Goal: Task Accomplishment & Management: Complete application form

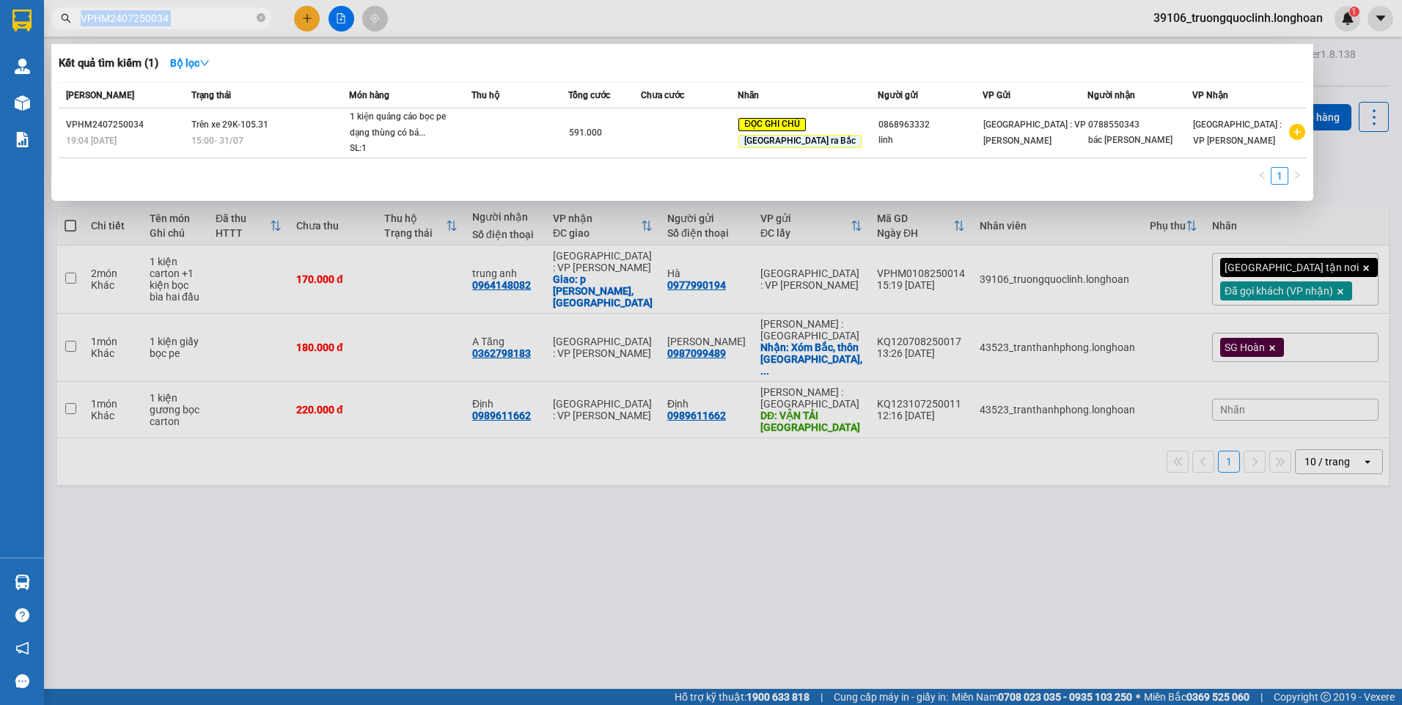
click at [216, 10] on span "VPHM2407250034" at bounding box center [161, 18] width 220 height 22
drag, startPoint x: 0, startPoint y: 0, endPoint x: 175, endPoint y: 20, distance: 176.3
click at [175, 20] on input "VPHM2407250034" at bounding box center [167, 18] width 173 height 16
click at [175, 18] on input "VPHM2407250034" at bounding box center [167, 18] width 173 height 16
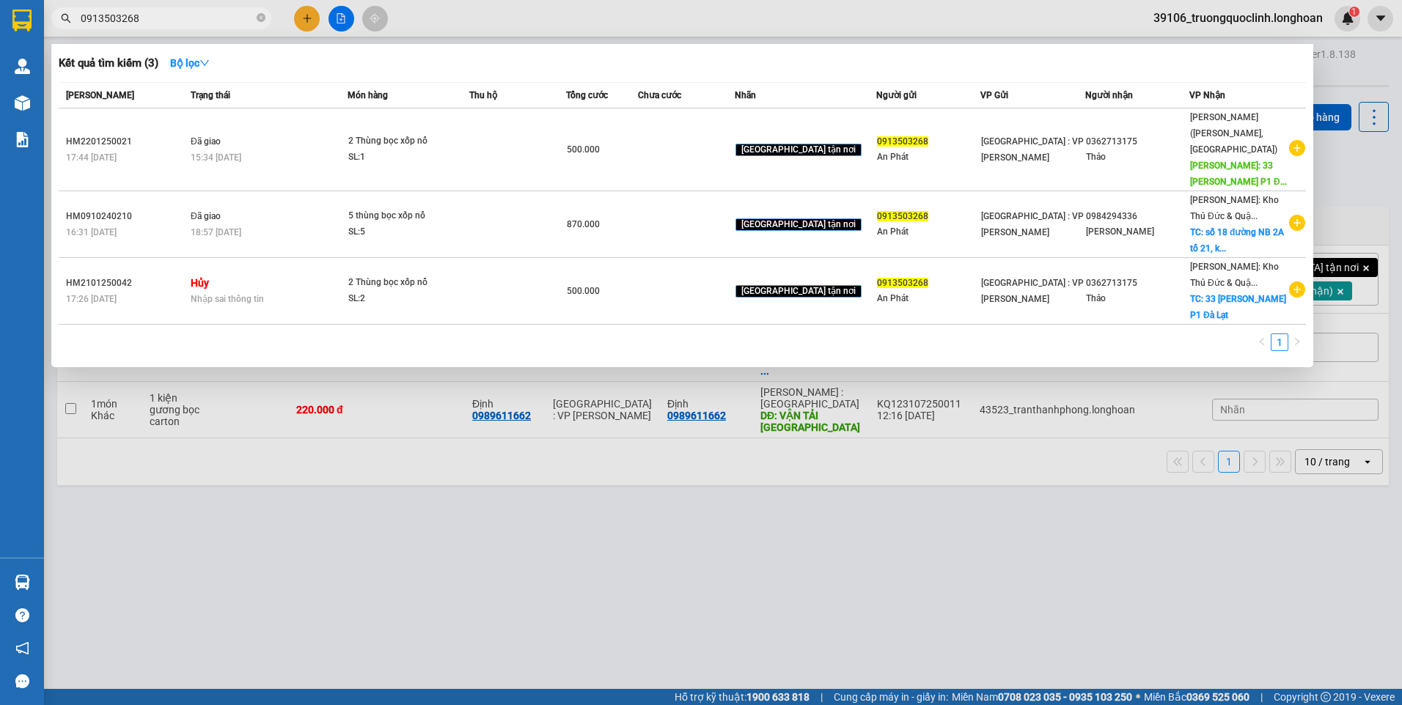
click at [207, 18] on input "0913503268" at bounding box center [167, 18] width 173 height 16
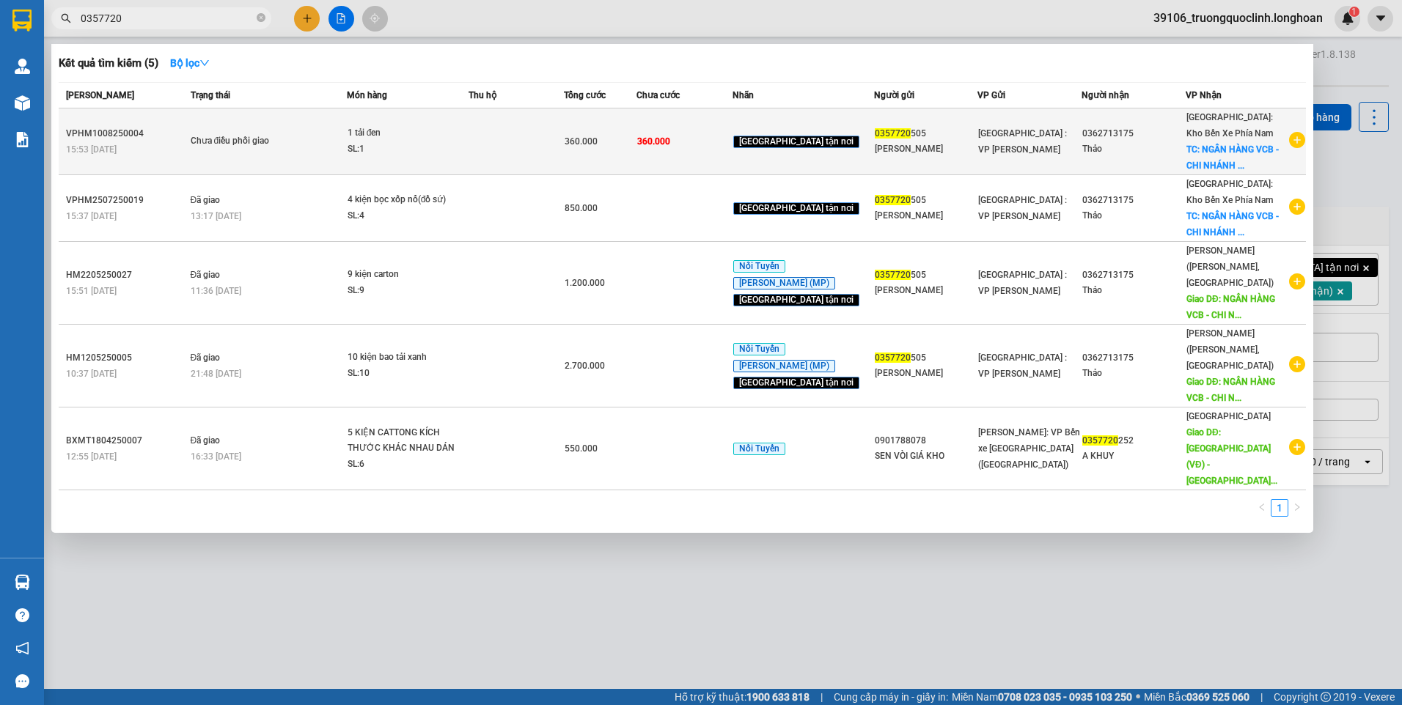
type input "0357720"
click at [500, 135] on td at bounding box center [516, 142] width 96 height 67
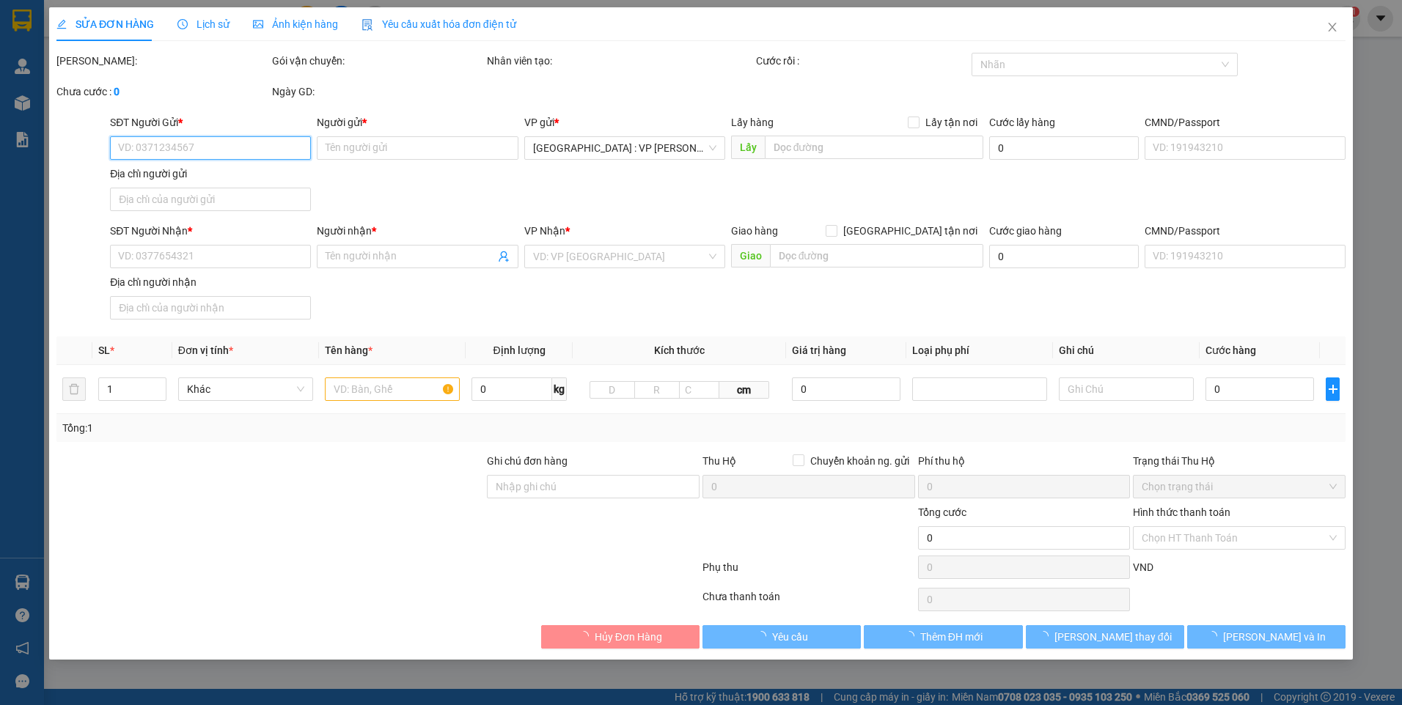
type input "0357720505"
type input "[PERSON_NAME]"
type input "0362713175"
type input "Thảo"
checkbox input "true"
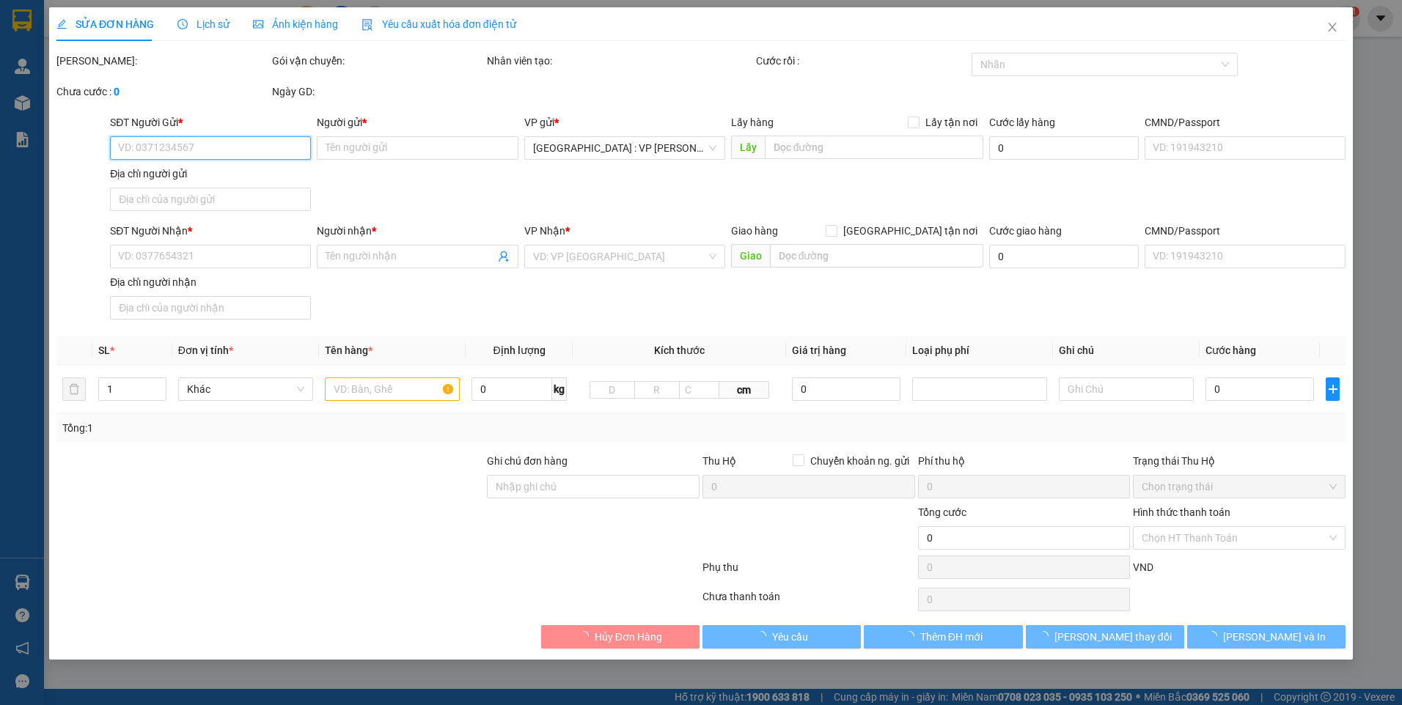
type input "NGÂN HÀNG VCB - CHI NHÁNH LÂM ĐỒNG [STREET_ADDRESS][PERSON_NAME], [GEOGRAPHIC_D…"
type input "360.000"
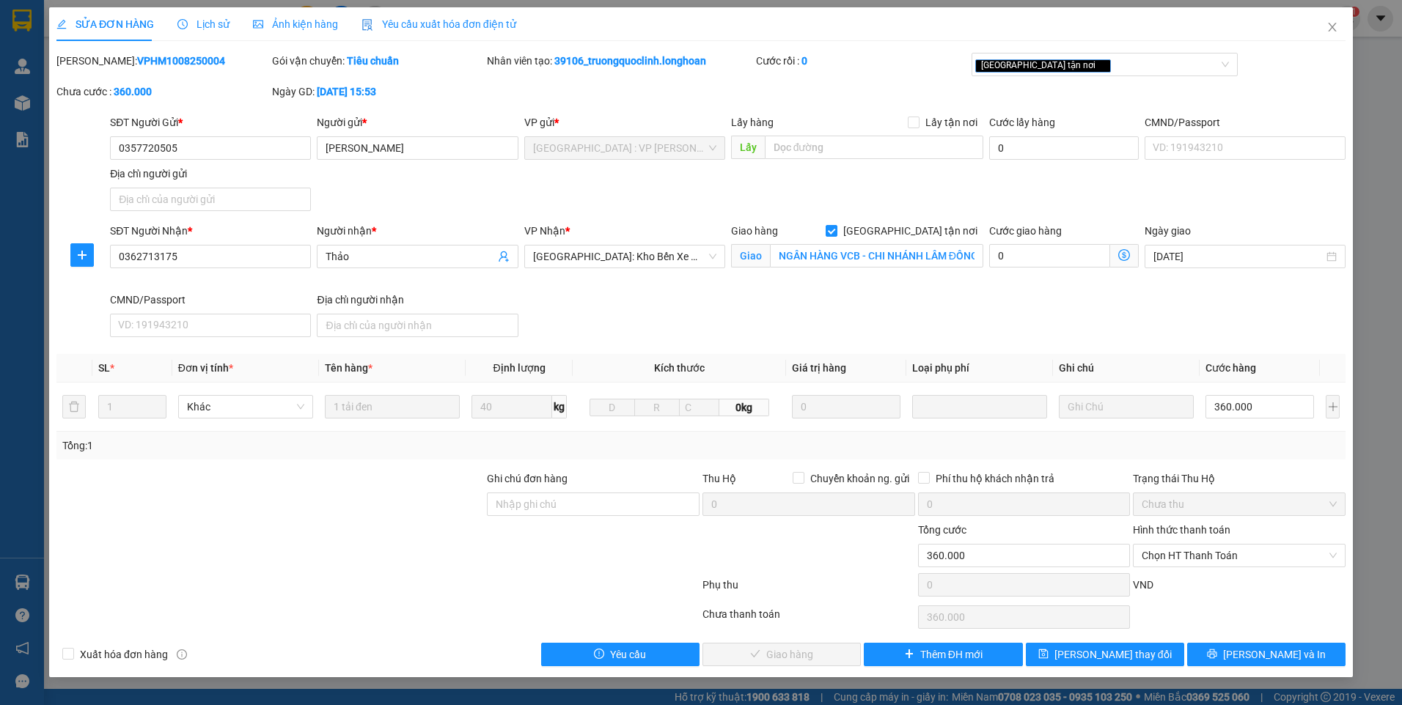
click at [200, 28] on span "Lịch sử" at bounding box center [203, 24] width 52 height 12
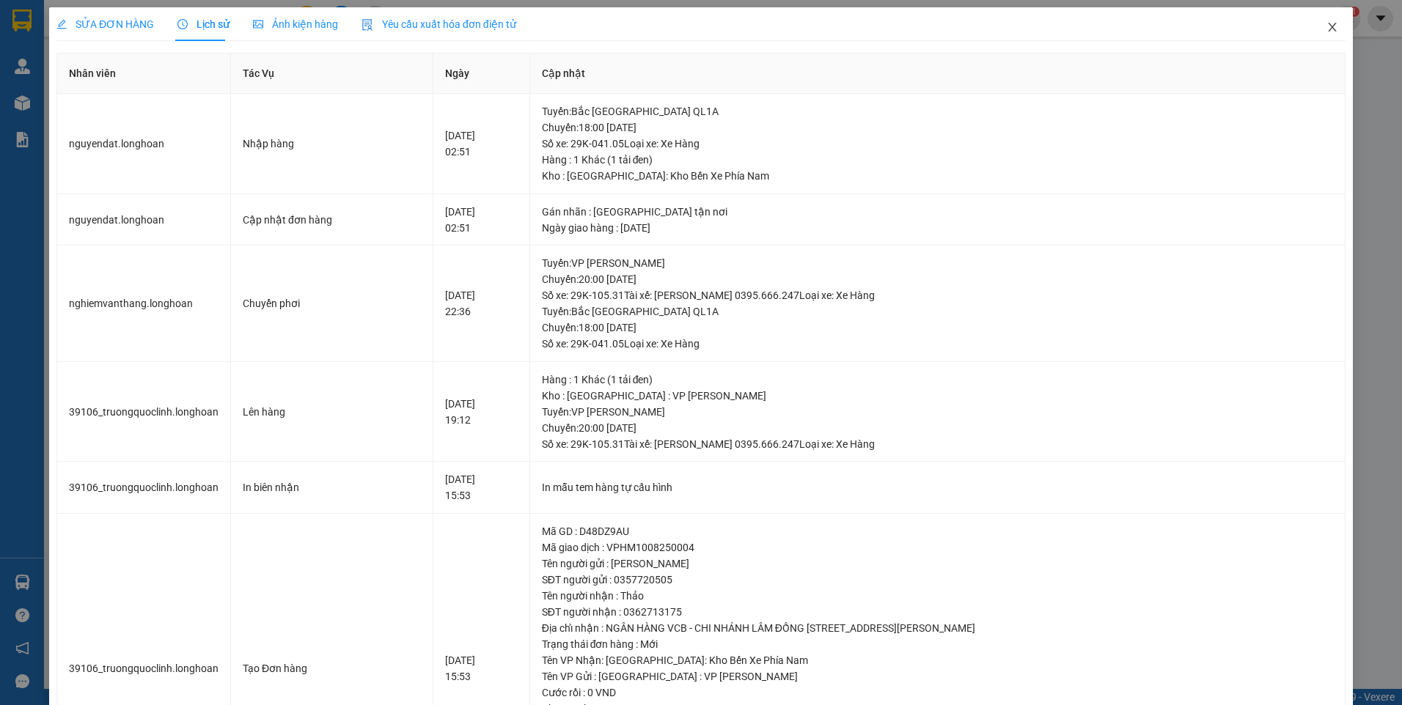
click at [1328, 26] on icon "close" at bounding box center [1332, 27] width 8 height 9
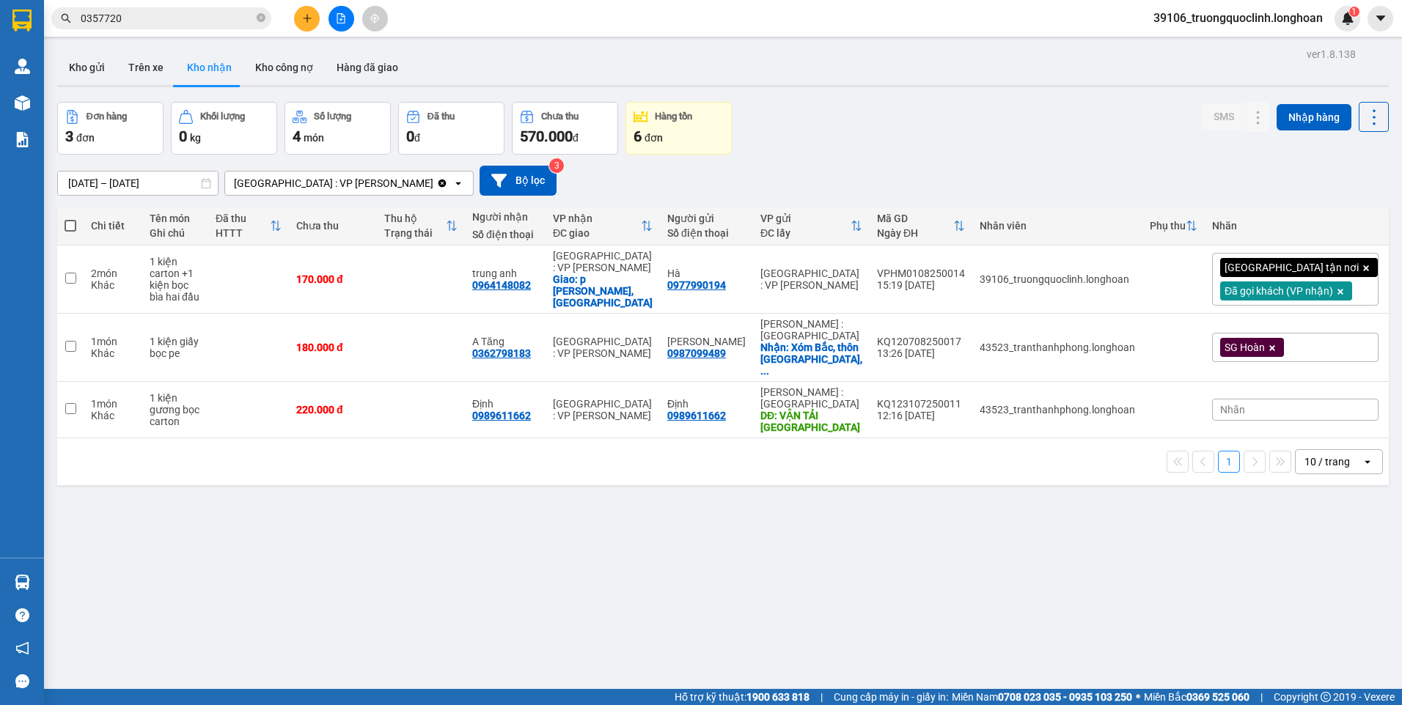
click at [177, 18] on input "0357720" at bounding box center [167, 18] width 173 height 16
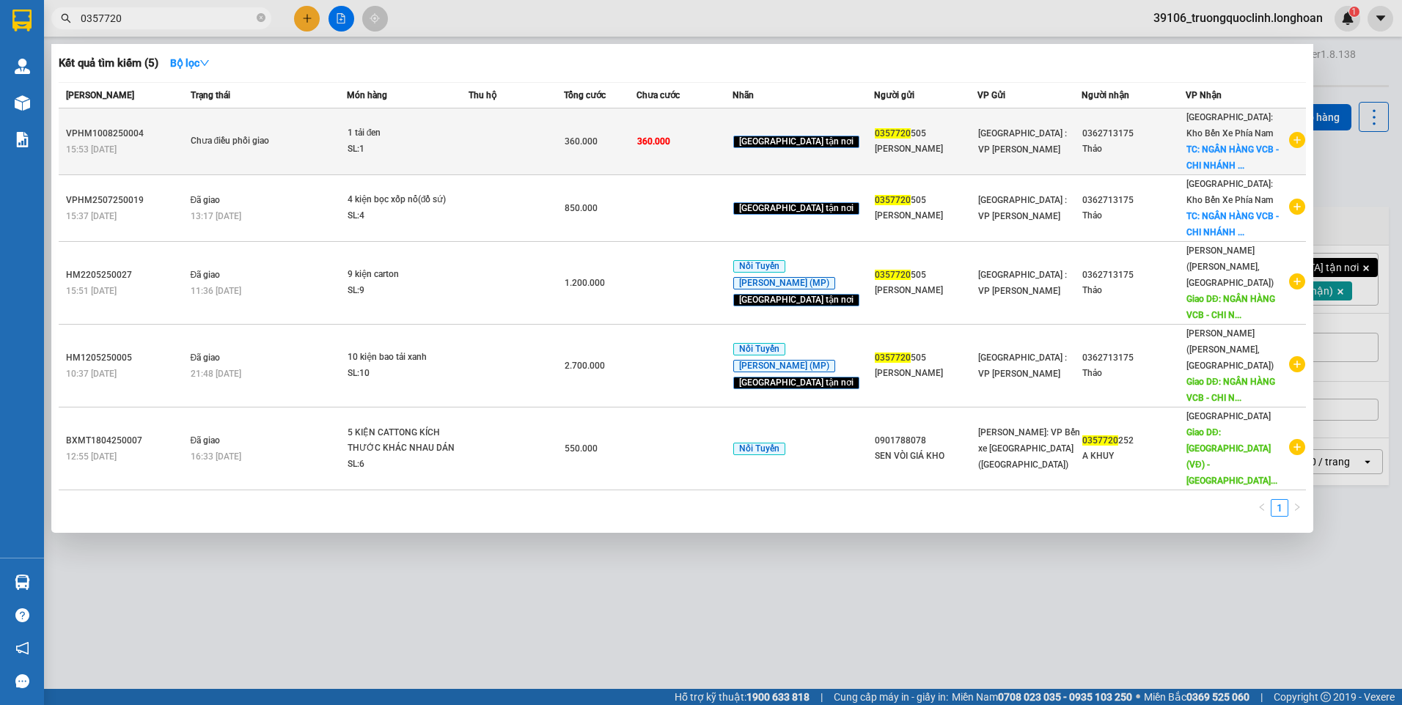
click at [529, 141] on td at bounding box center [516, 142] width 96 height 67
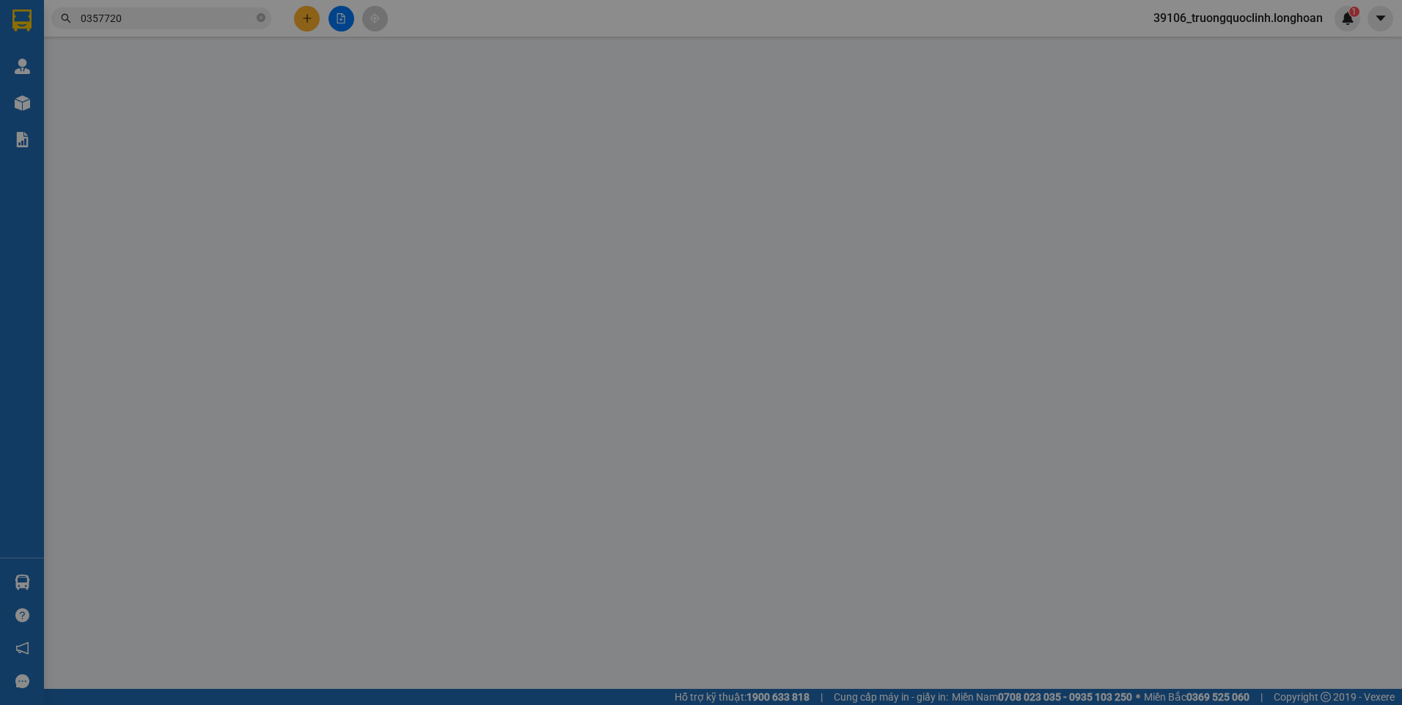
type input "0357720505"
type input "[PERSON_NAME]"
type input "0362713175"
type input "Thảo"
checkbox input "true"
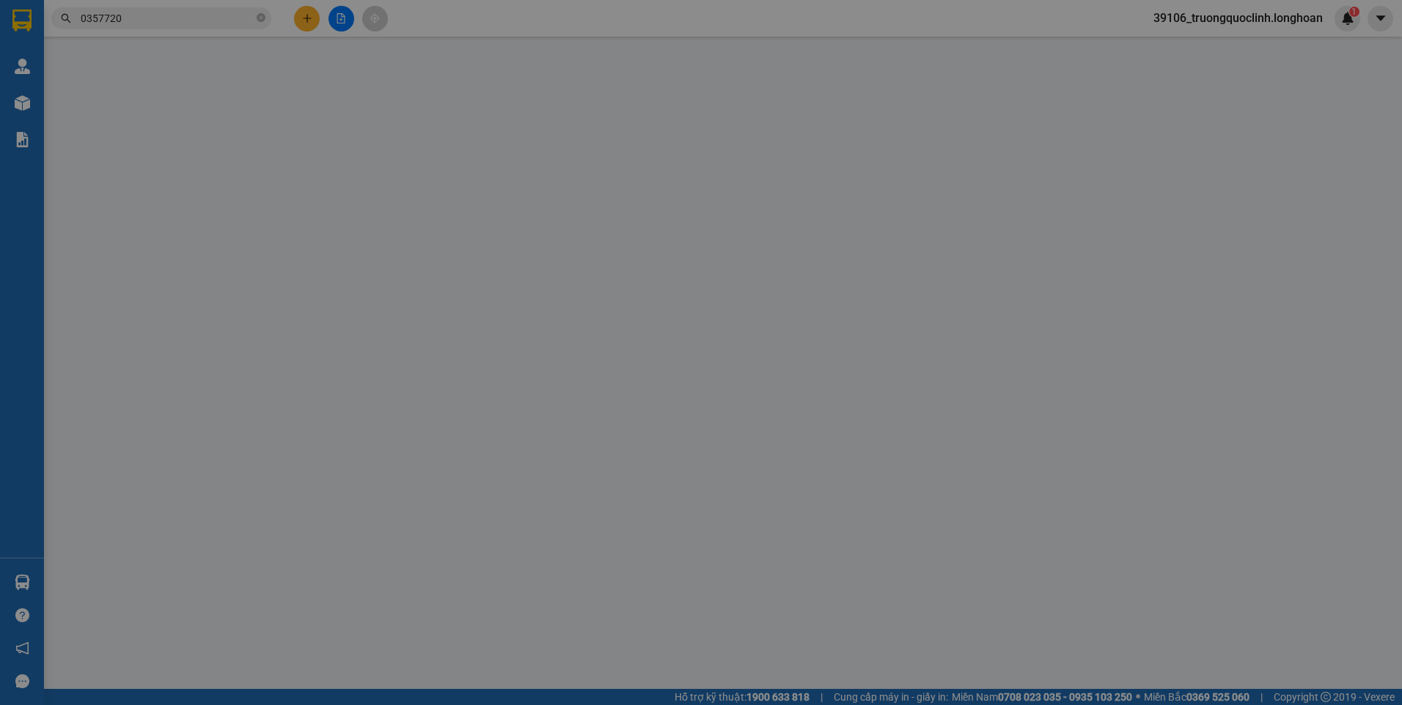
type input "NGÂN HÀNG VCB - CHI NHÁNH LÂM ĐỒNG [STREET_ADDRESS][PERSON_NAME], [GEOGRAPHIC_D…"
type input "360.000"
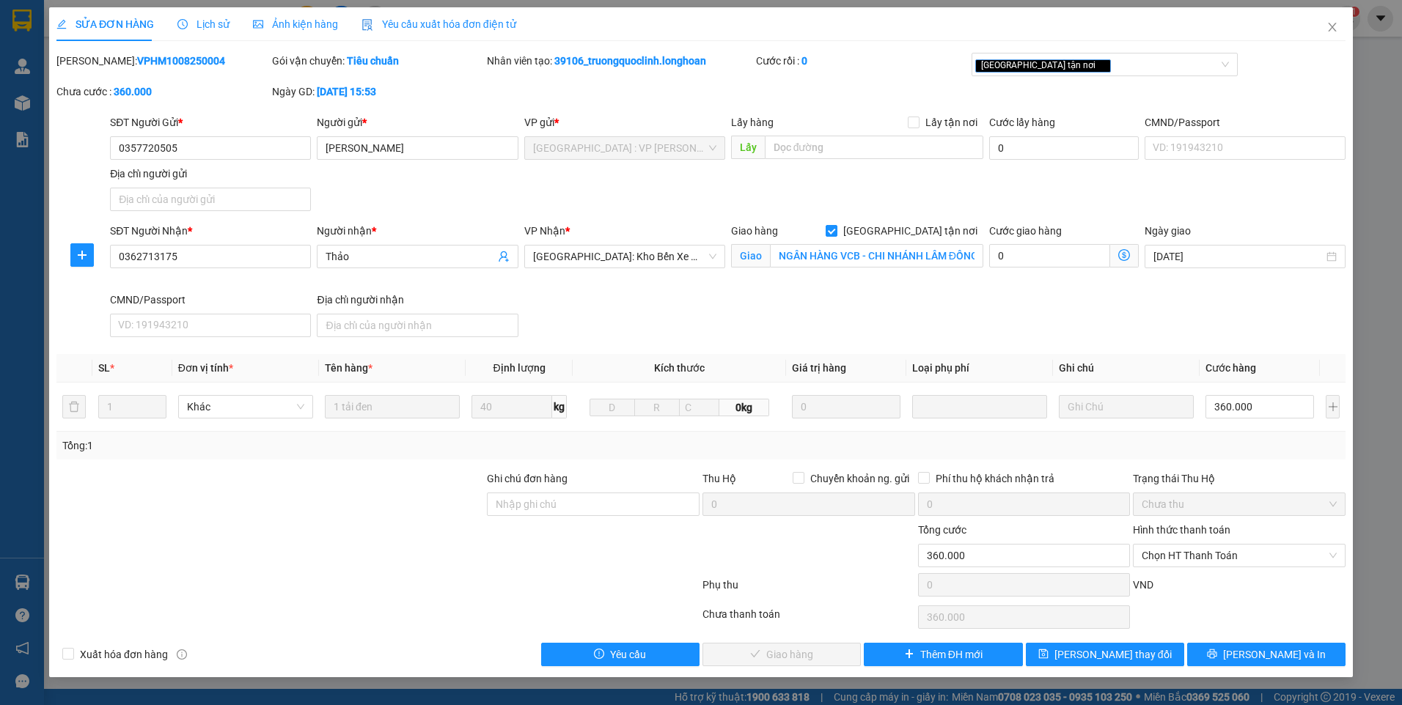
click at [217, 26] on span "Lịch sử" at bounding box center [203, 24] width 52 height 12
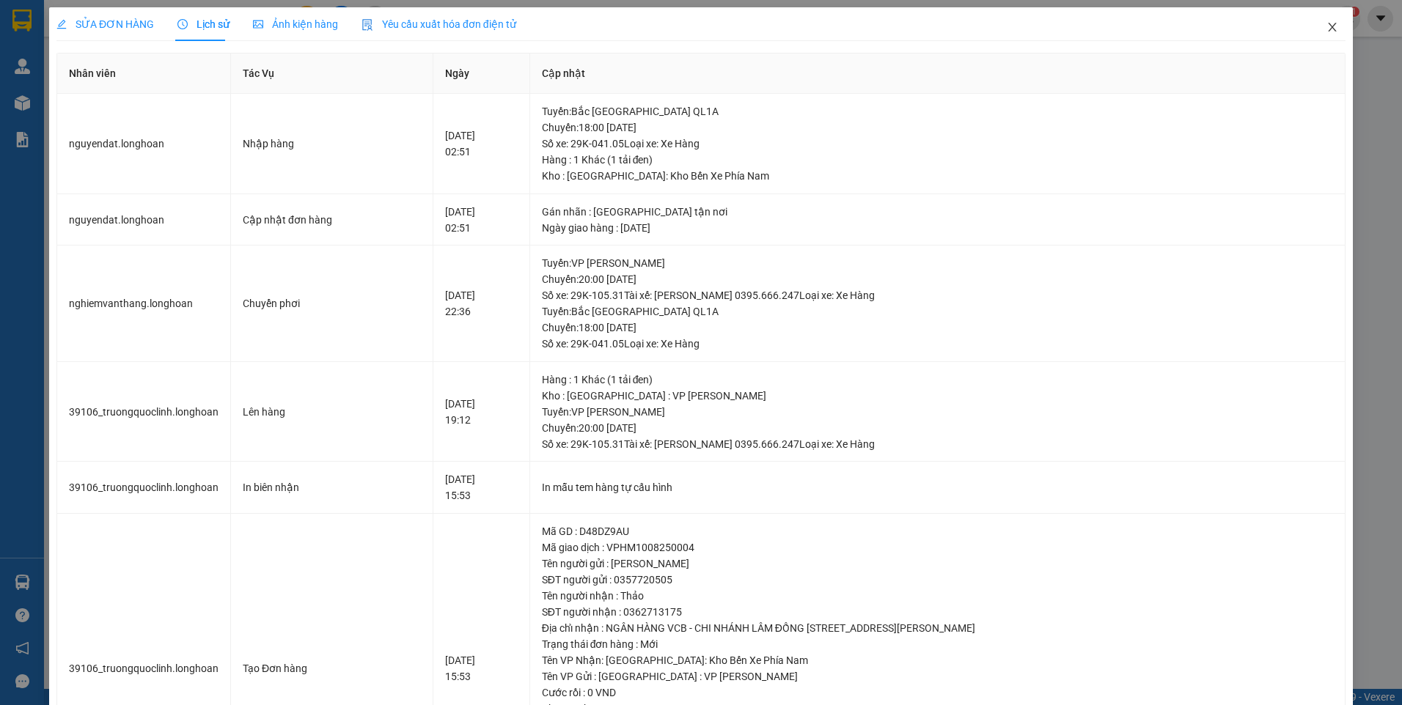
click at [1326, 34] on span "Close" at bounding box center [1332, 27] width 41 height 41
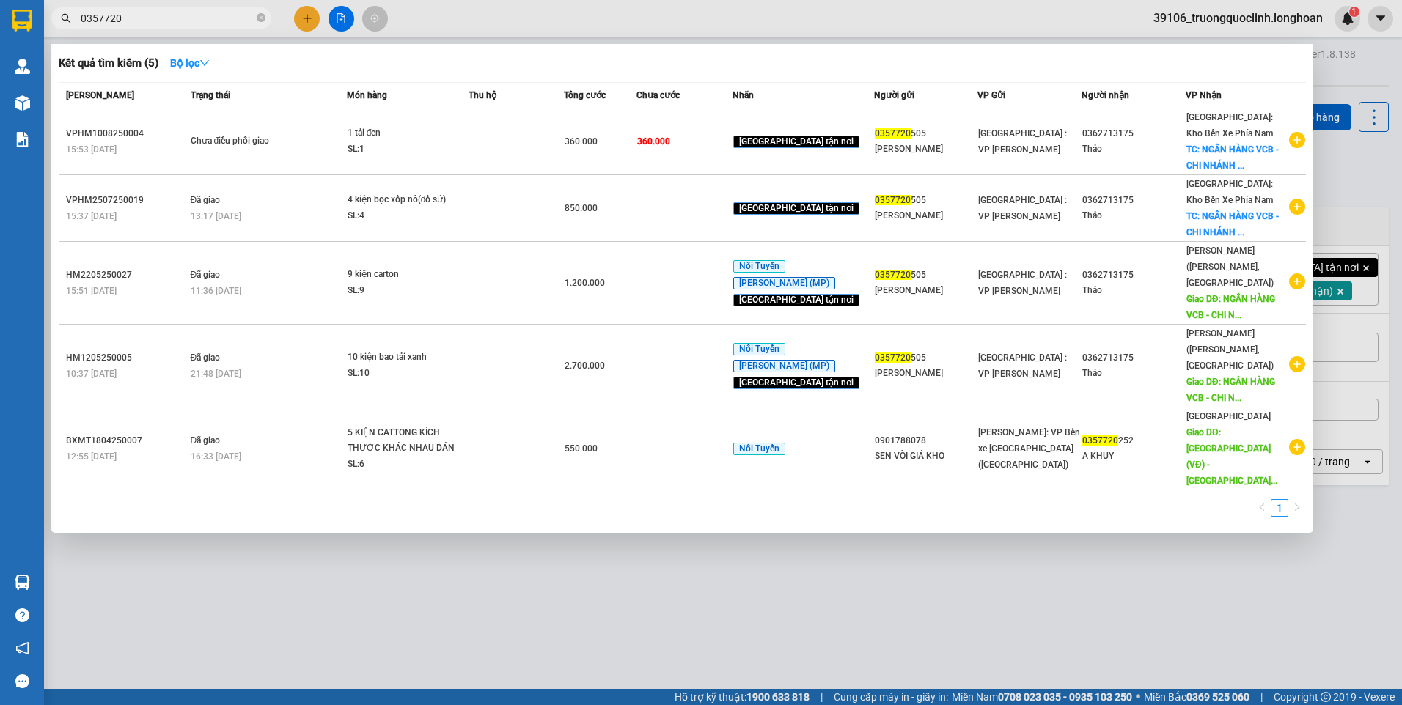
click at [183, 23] on input "0357720" at bounding box center [167, 18] width 173 height 16
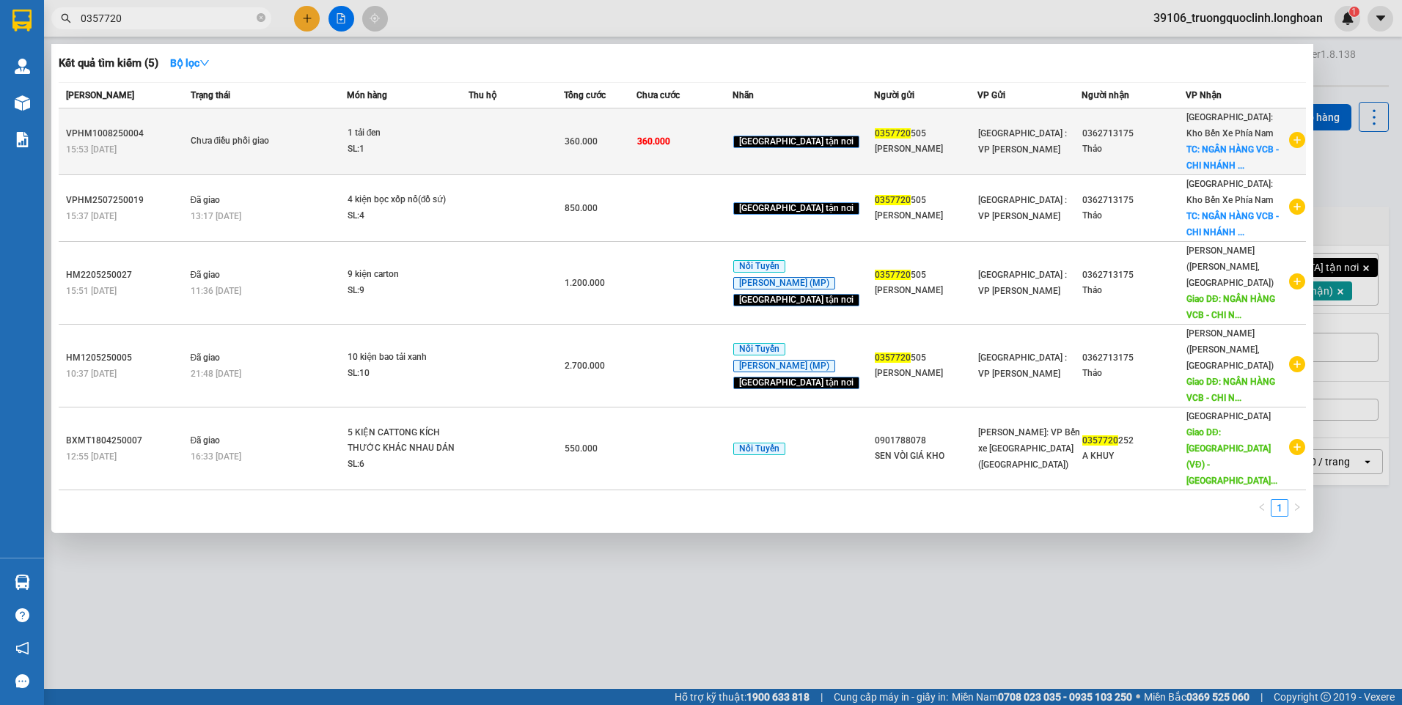
click at [457, 133] on div "1 tải đen" at bounding box center [403, 133] width 110 height 16
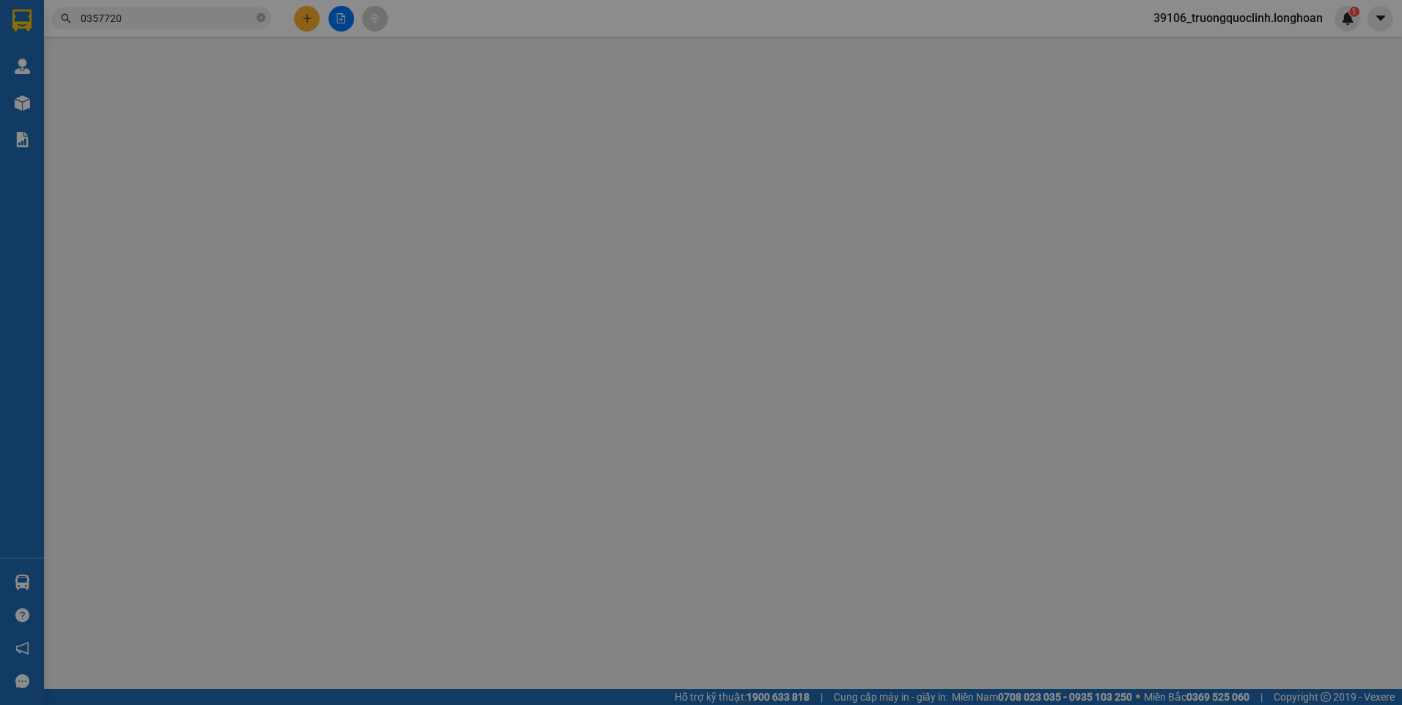
type input "0357720505"
type input "[PERSON_NAME]"
type input "0362713175"
type input "Thảo"
checkbox input "true"
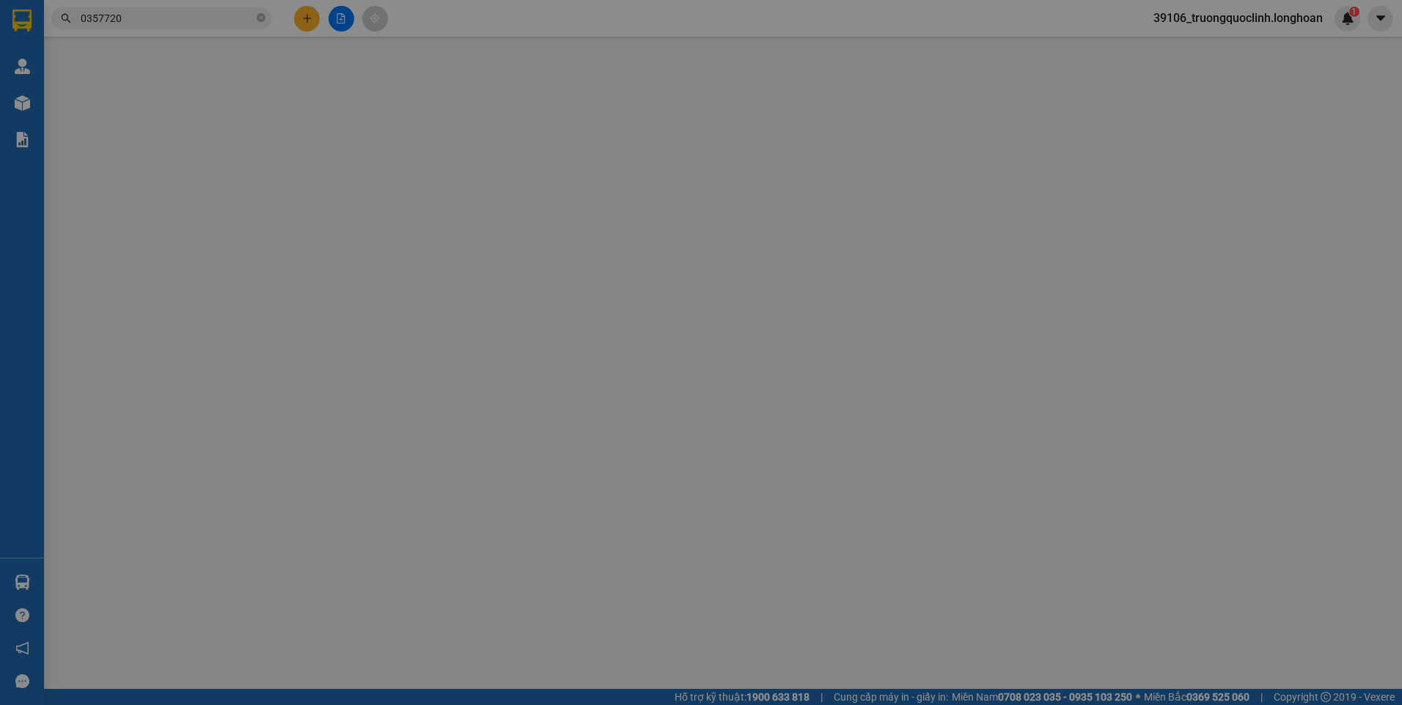
type input "NGÂN HÀNG VCB - CHI NHÁNH LÂM ĐỒNG [STREET_ADDRESS][PERSON_NAME], [GEOGRAPHIC_D…"
type input "360.000"
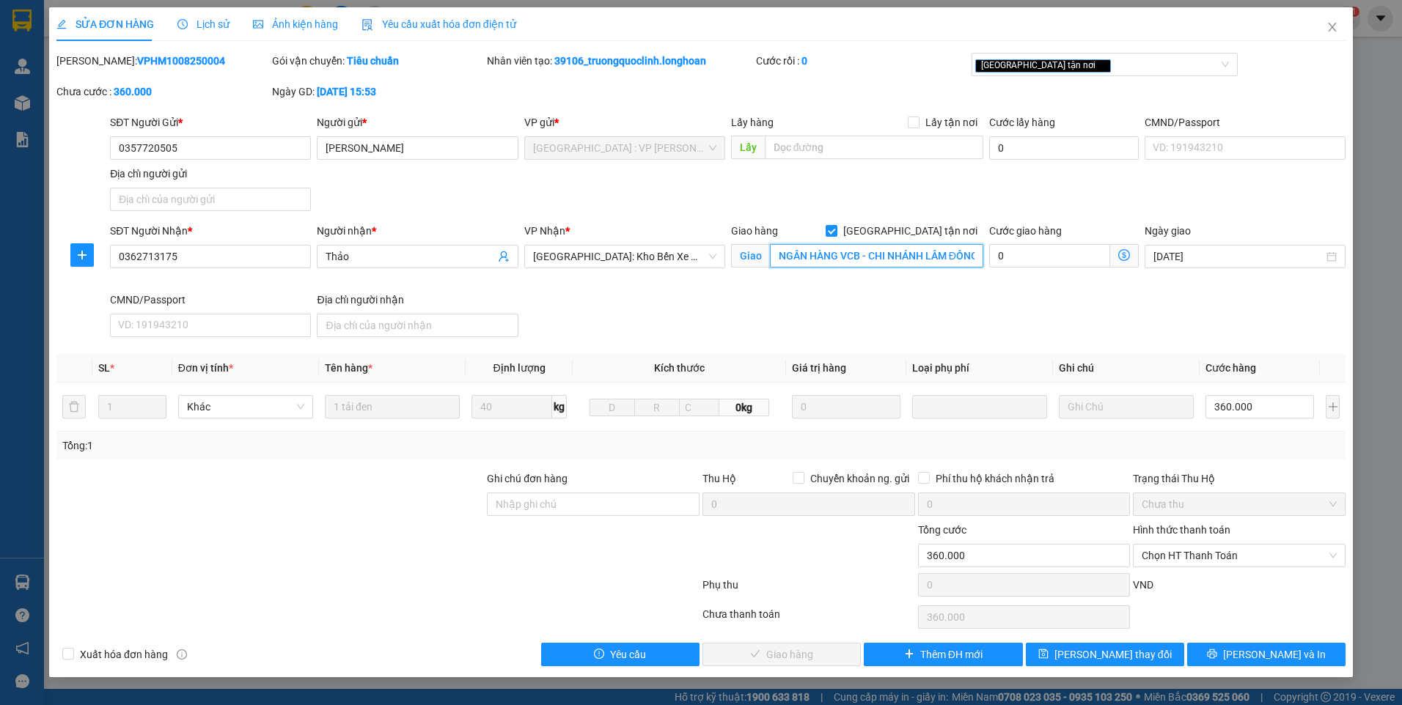
click at [815, 257] on input "NGÂN HÀNG VCB - CHI NHÁNH LÂM ĐỒNG [STREET_ADDRESS][PERSON_NAME], [GEOGRAPHIC_D…" at bounding box center [877, 255] width 214 height 23
click at [852, 172] on div "SĐT Người Gửi * 0357720505 Người gửi * Vân VP gửi * [GEOGRAPHIC_DATA] : VP [PER…" at bounding box center [727, 165] width 1241 height 103
click at [1337, 27] on icon "close" at bounding box center [1332, 27] width 12 height 12
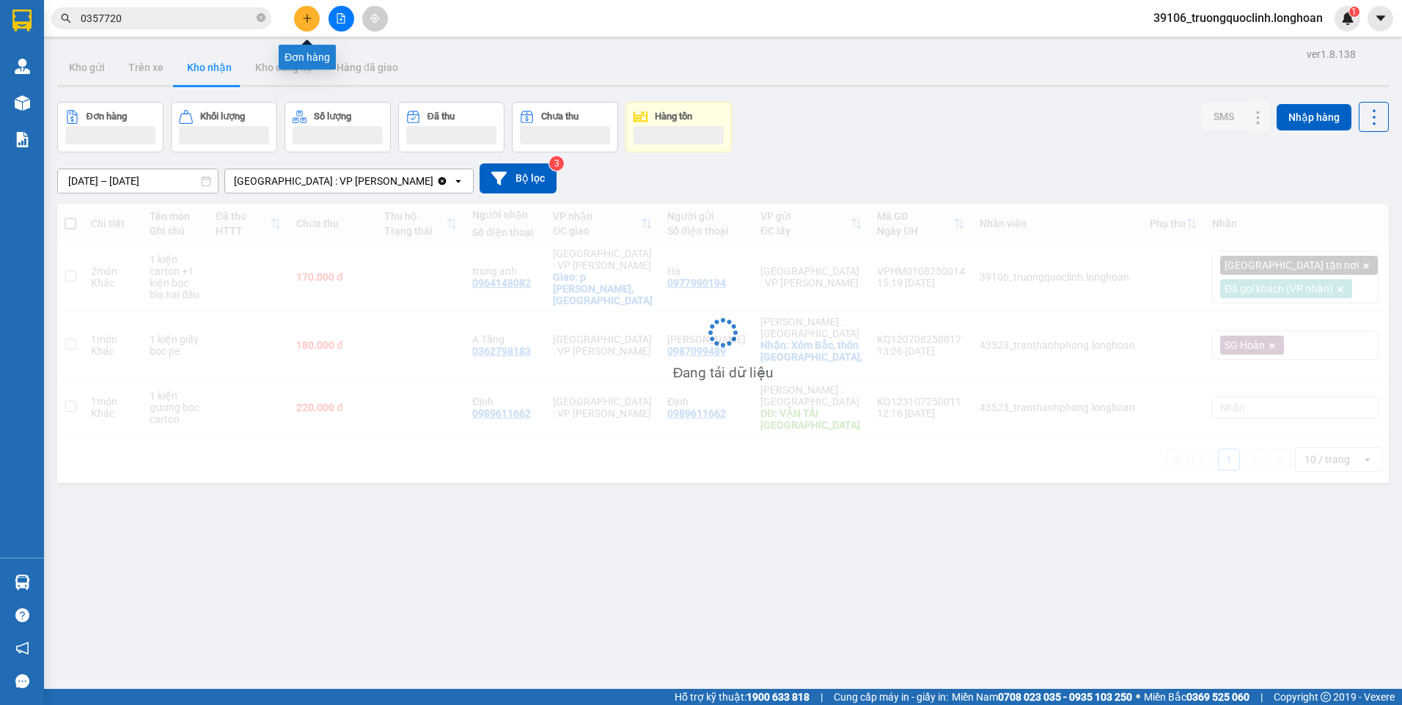
click at [306, 19] on icon "plus" at bounding box center [307, 18] width 10 height 10
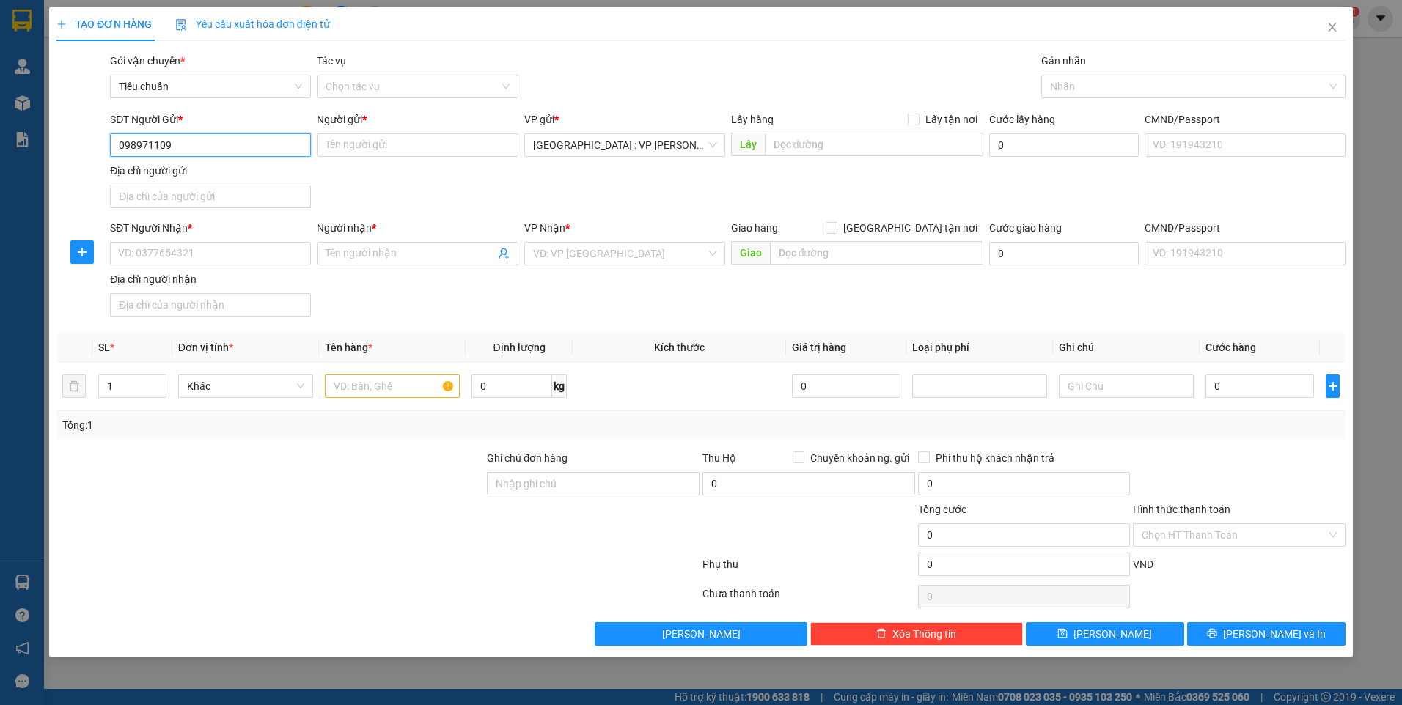
type input "0989711092"
click at [195, 172] on div "0989711092 - [PERSON_NAME]" at bounding box center [210, 174] width 183 height 16
type input "[PERSON_NAME]"
checkbox input "true"
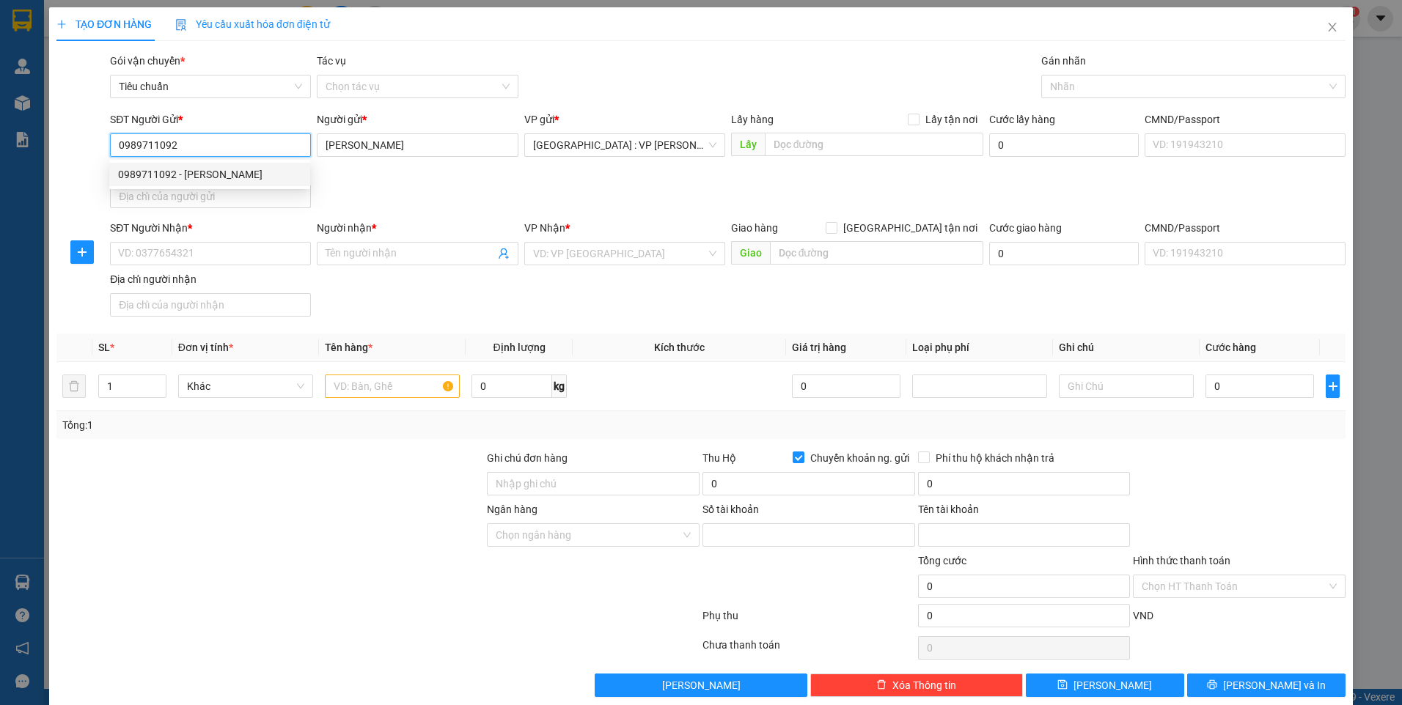
type input "881601978888"
type input "[PERSON_NAME]"
type input "0989711092"
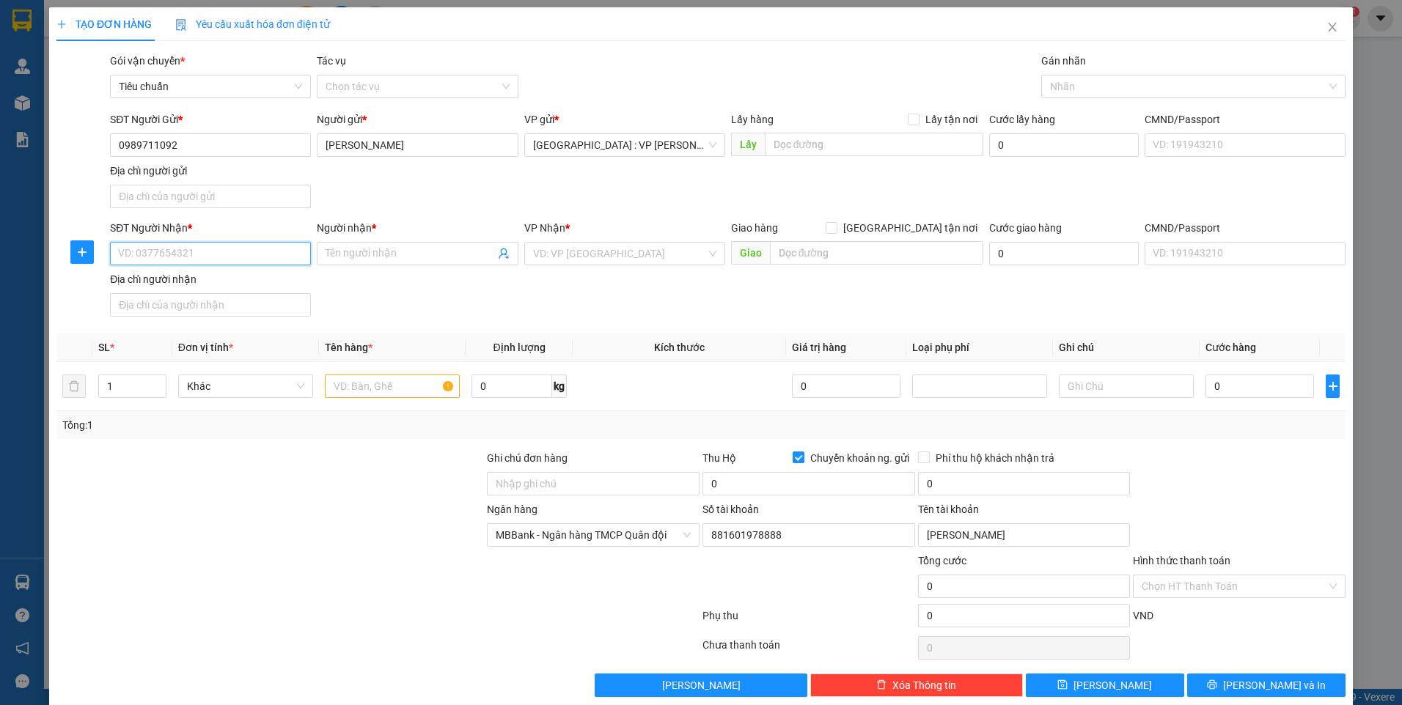
click at [265, 261] on input "SĐT Người Nhận *" at bounding box center [210, 253] width 201 height 23
drag, startPoint x: 205, startPoint y: 289, endPoint x: 198, endPoint y: 281, distance: 10.4
click at [204, 289] on div "0344122636 - xuyến" at bounding box center [209, 283] width 182 height 16
type input "0344122636"
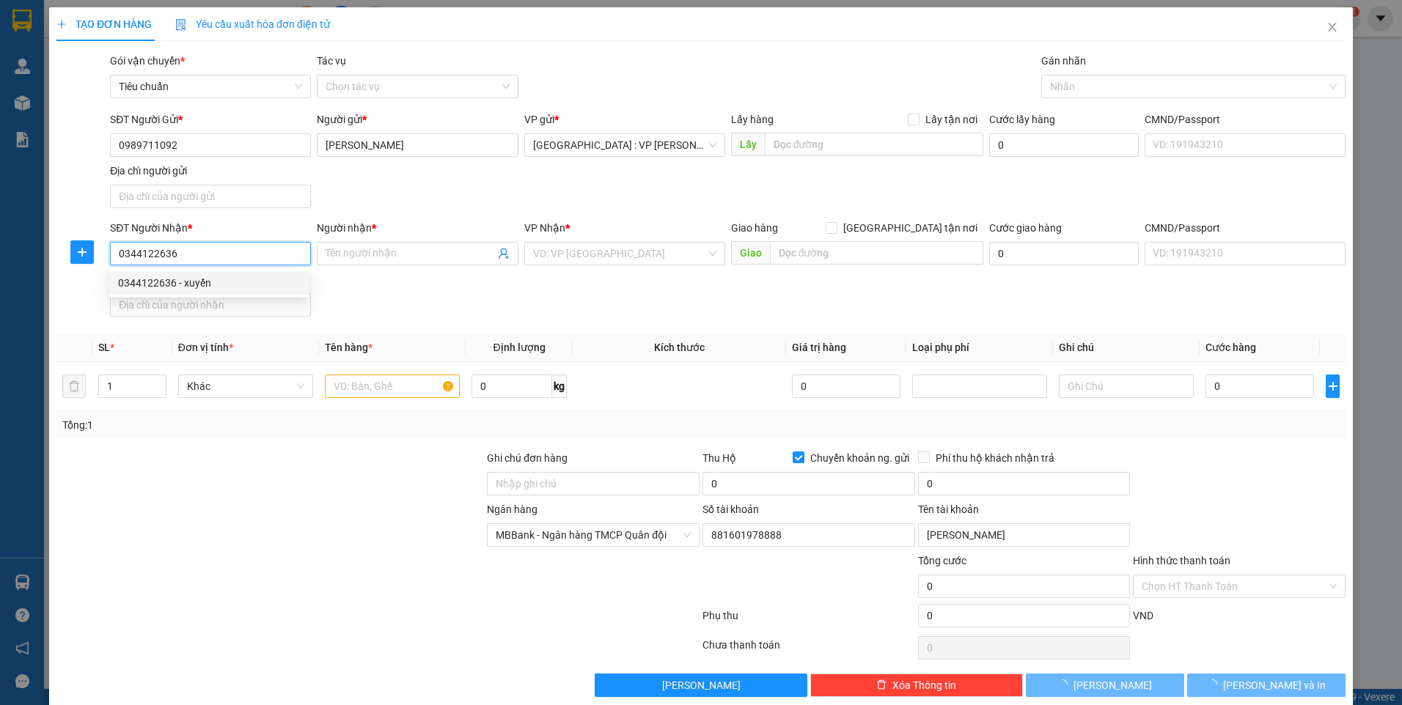
type input "xuyến"
checkbox input "true"
type input "ấp [GEOGRAPHIC_DATA],xã [GEOGRAPHIC_DATA],[GEOGRAPHIC_DATA],[GEOGRAPHIC_DATA]"
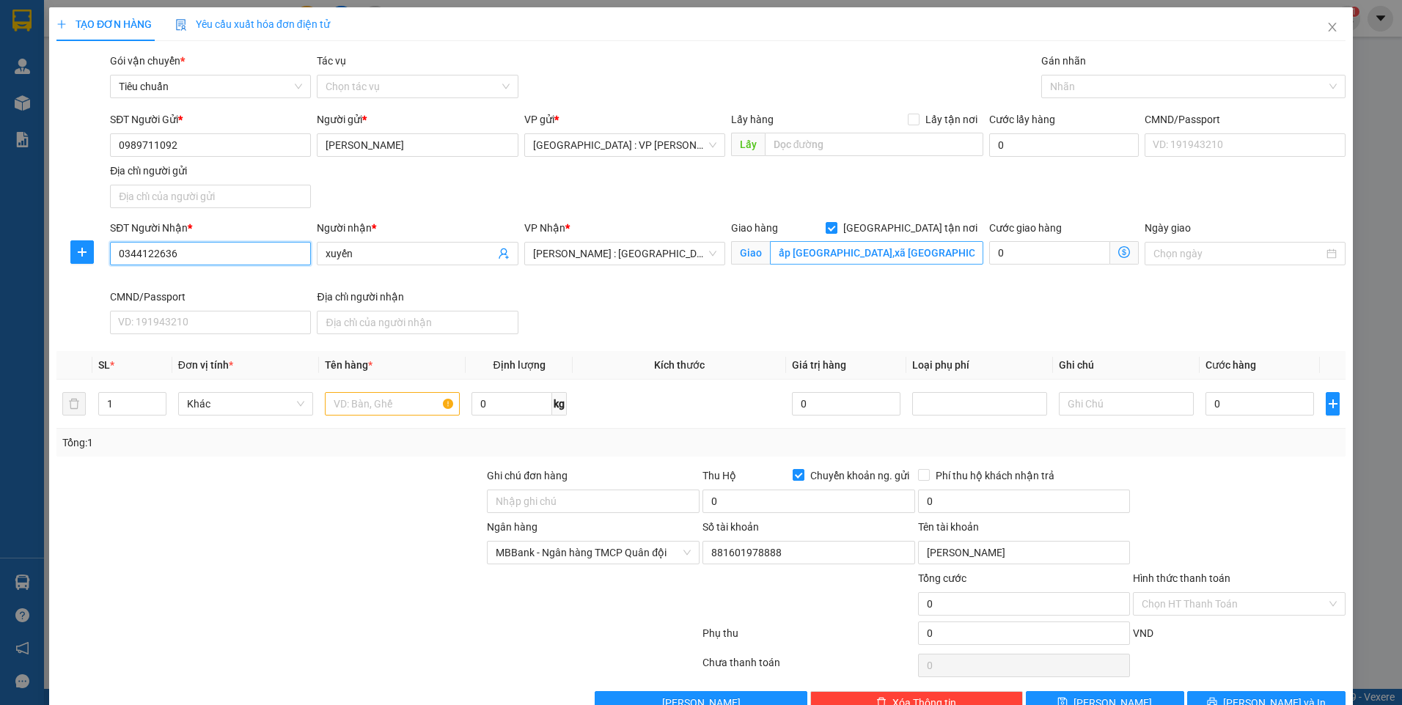
type input "0344122636"
click at [911, 257] on input "ấp [GEOGRAPHIC_DATA],xã [GEOGRAPHIC_DATA],[GEOGRAPHIC_DATA],[GEOGRAPHIC_DATA]" at bounding box center [877, 252] width 214 height 23
click at [1257, 401] on input "0" at bounding box center [1259, 403] width 109 height 23
type input "2"
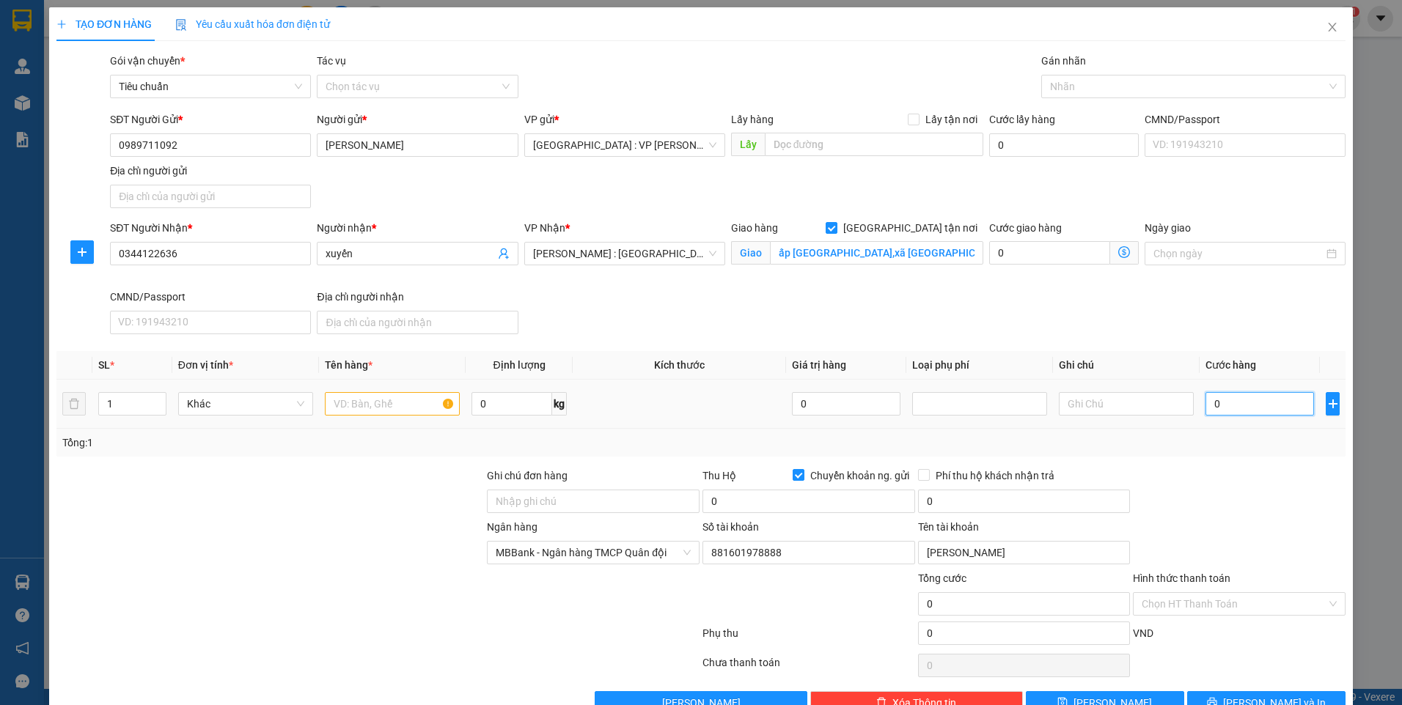
type input "2"
type input "22"
type input "220"
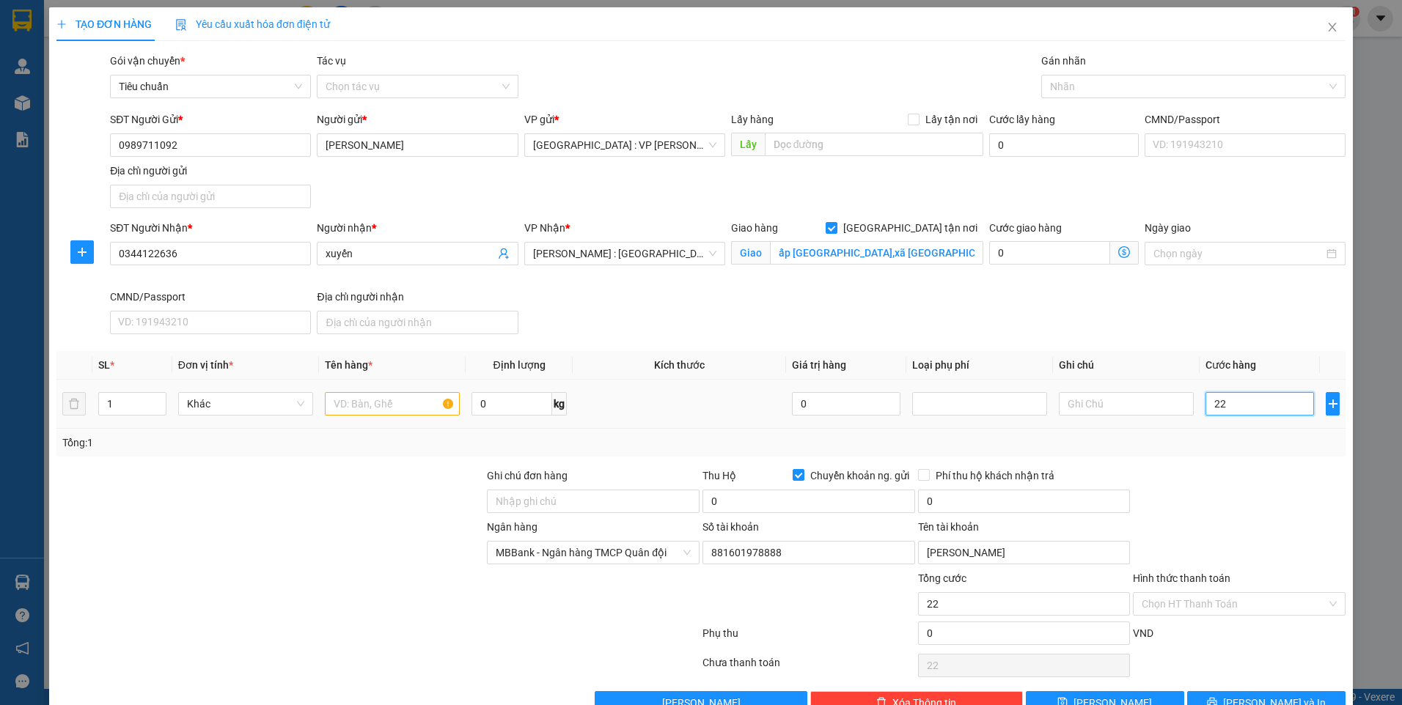
type input "220"
type input "2.200"
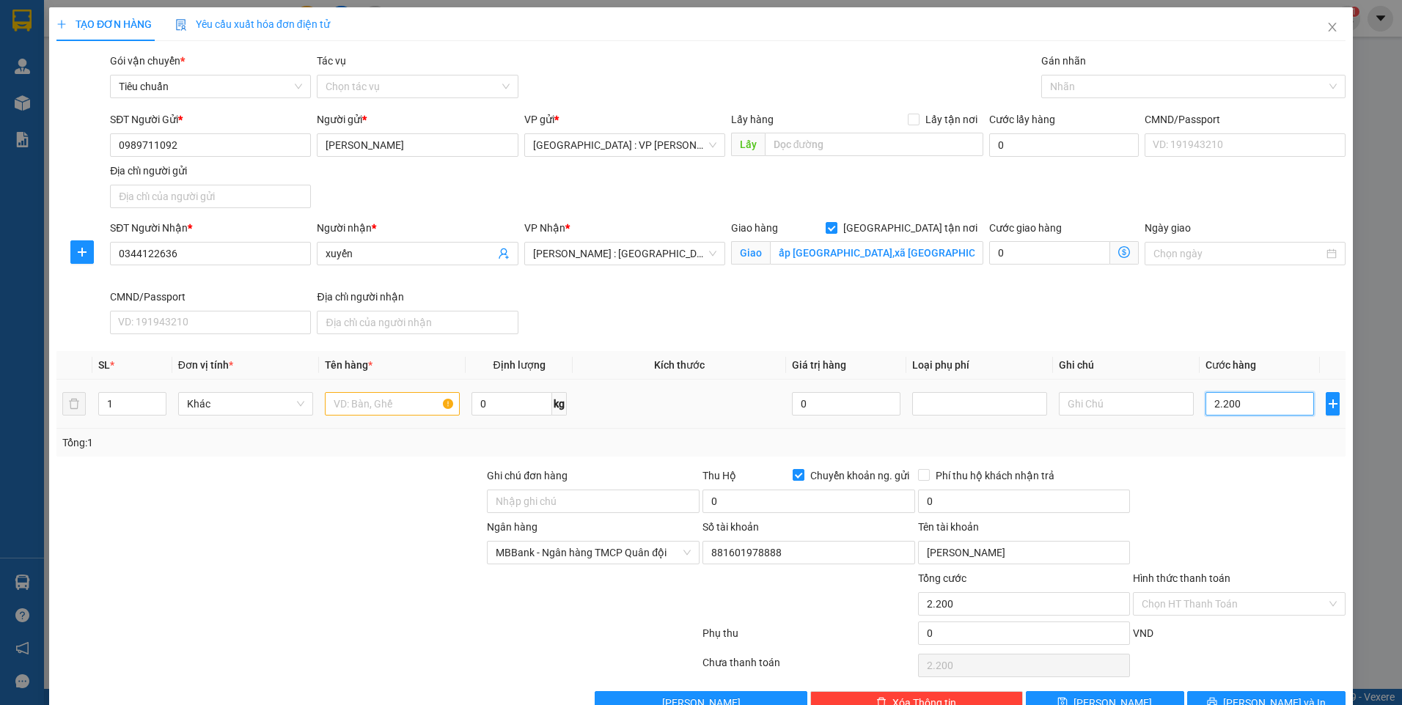
type input "22.000"
type input "220.000"
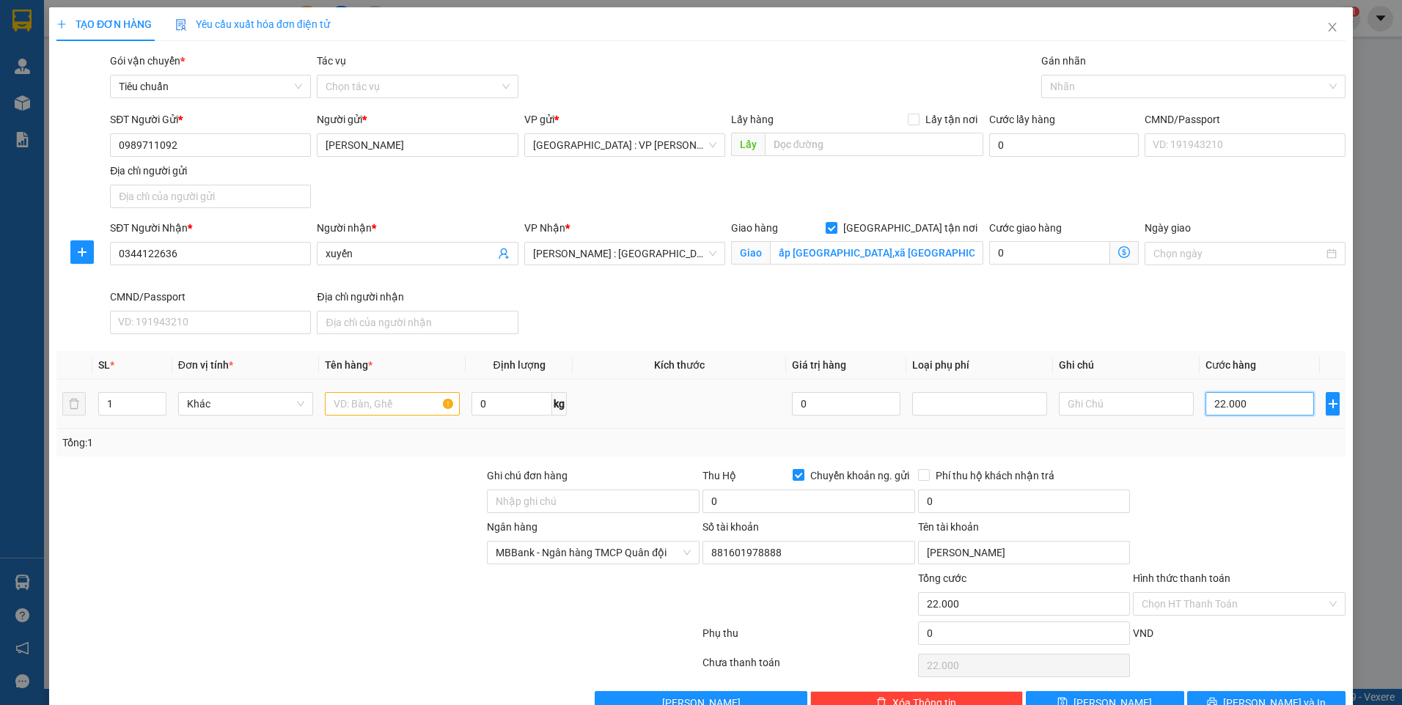
type input "220.000"
click at [1096, 92] on div at bounding box center [1186, 87] width 282 height 18
type input "220.000"
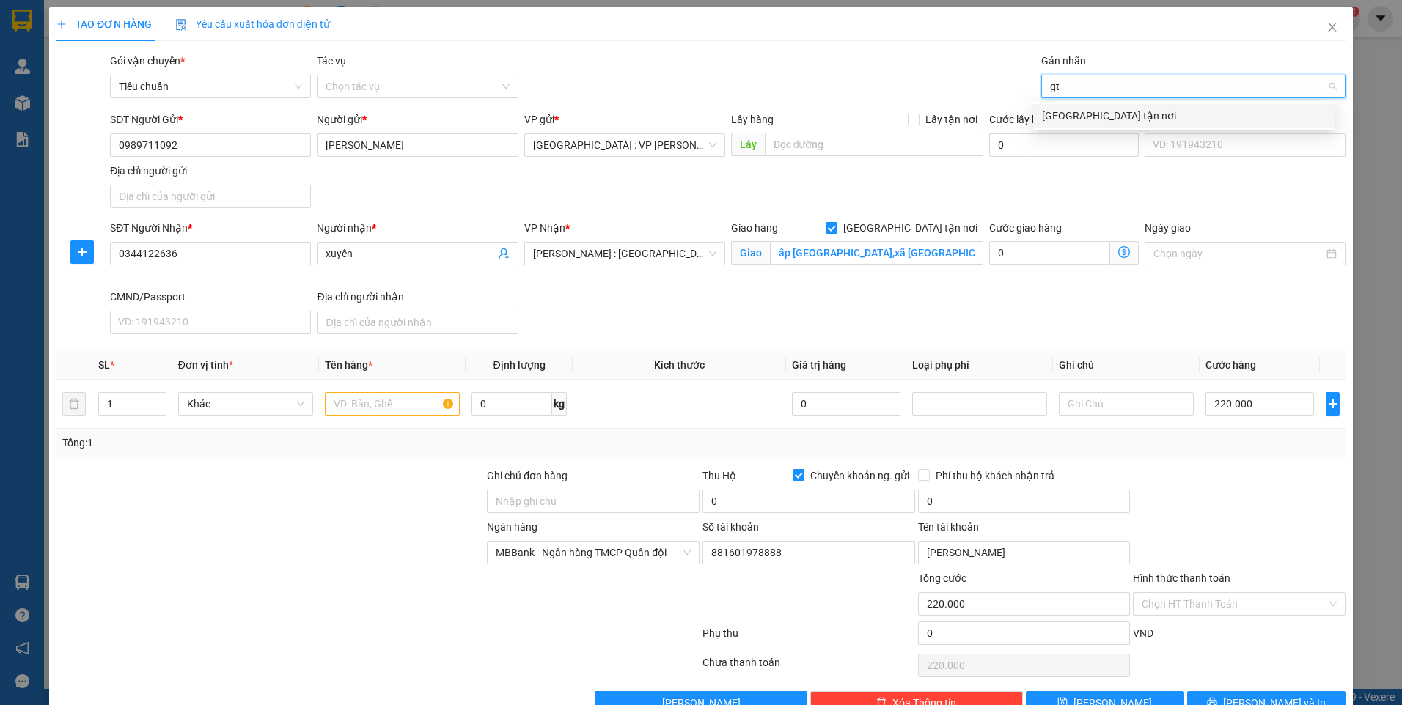
type input "gtn"
click at [1076, 117] on div "[GEOGRAPHIC_DATA] tận nơi" at bounding box center [1184, 116] width 284 height 16
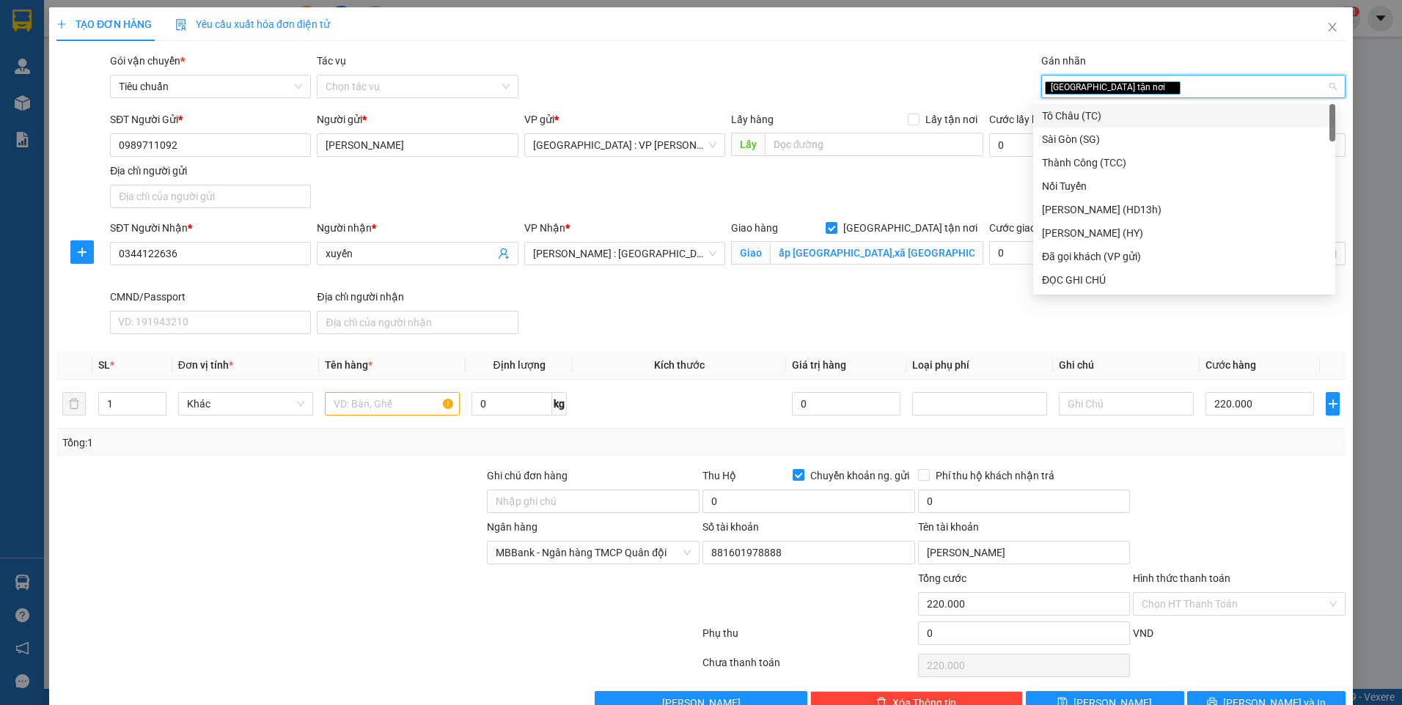
click at [871, 68] on div "Gói vận chuyển * Tiêu chuẩn Tác vụ Chọn tác vụ Gán nhãn Giao tận nơi" at bounding box center [727, 78] width 1241 height 51
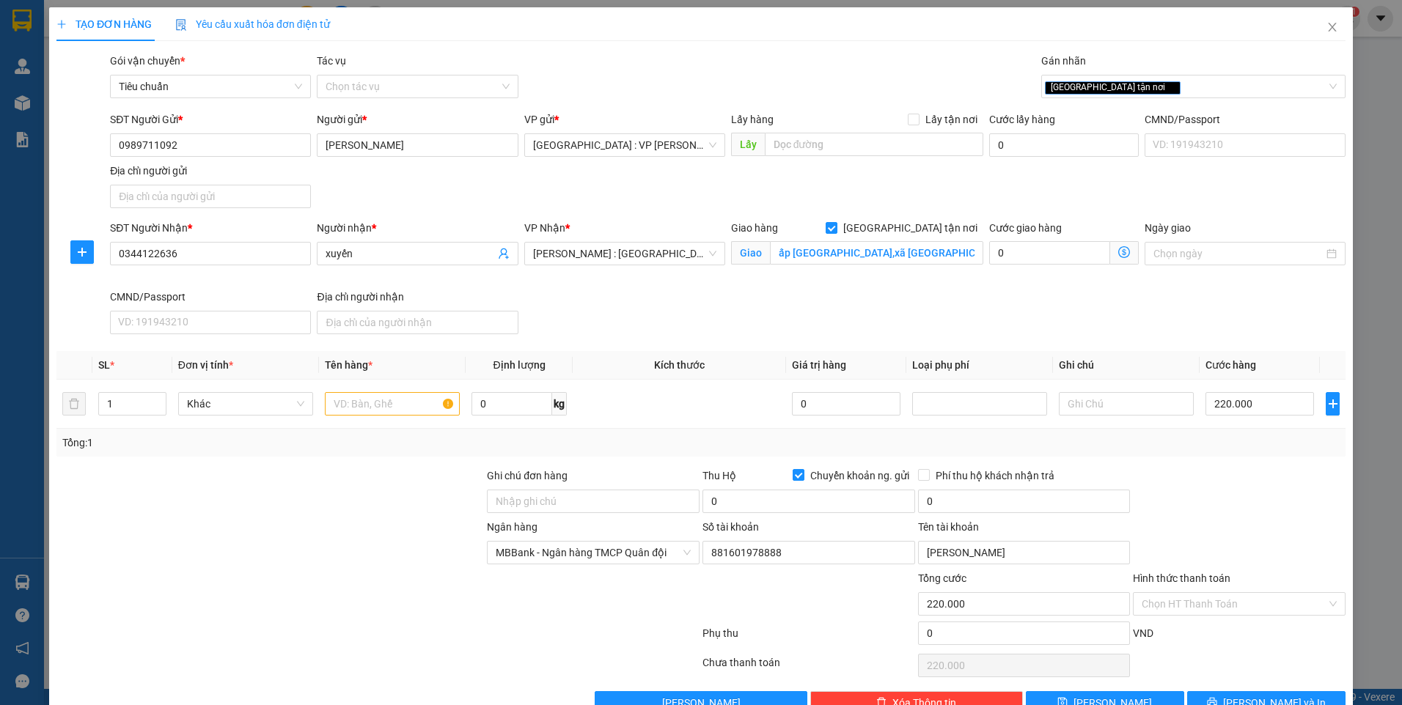
click at [841, 76] on div "Gói vận chuyển * Tiêu chuẩn Tác vụ Chọn tác vụ Gán nhãn Giao tận nơi" at bounding box center [727, 78] width 1241 height 51
click at [402, 405] on input "text" at bounding box center [392, 403] width 135 height 23
type input "2 kiện nhôm bọc xốp"
type input "2"
click at [151, 398] on span "Increase Value" at bounding box center [158, 399] width 16 height 13
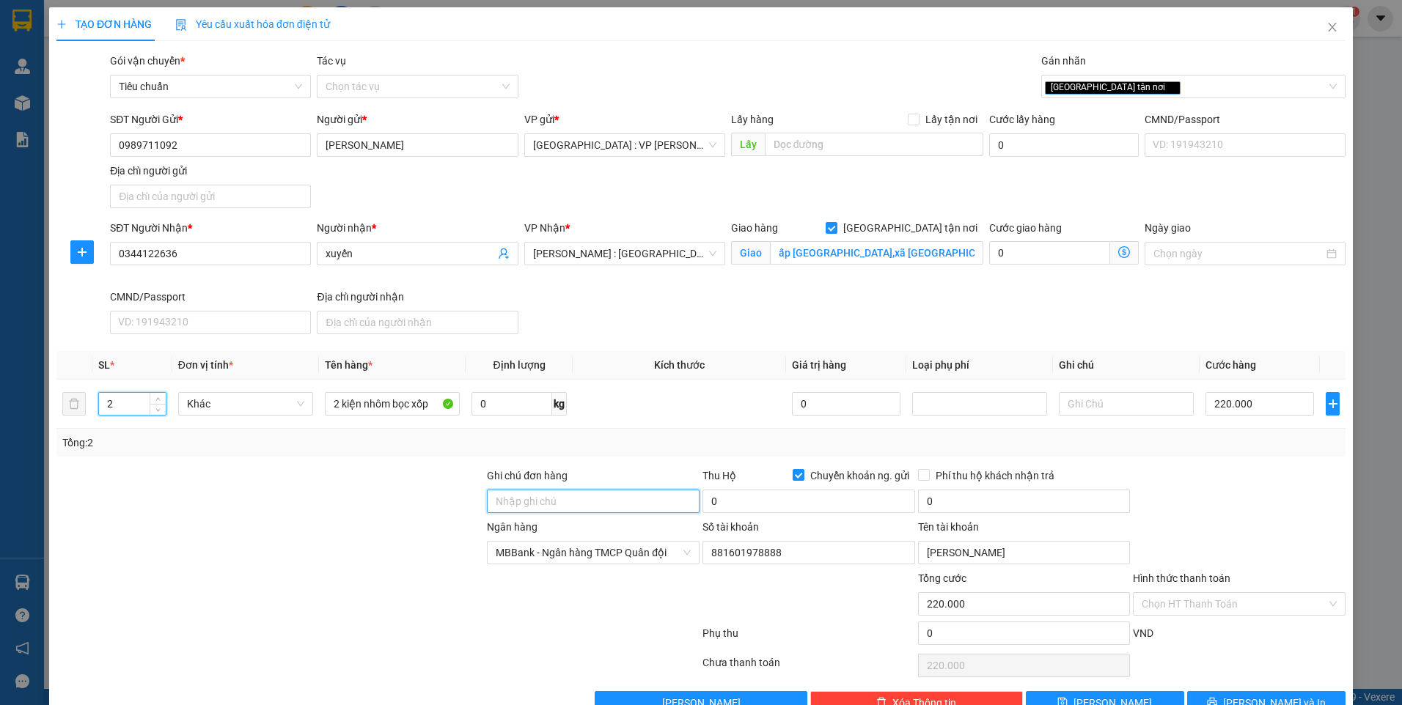
click at [551, 496] on input "Ghi chú đơn hàng" at bounding box center [593, 501] width 213 height 23
type input "0"
type input "k [PERSON_NAME]"
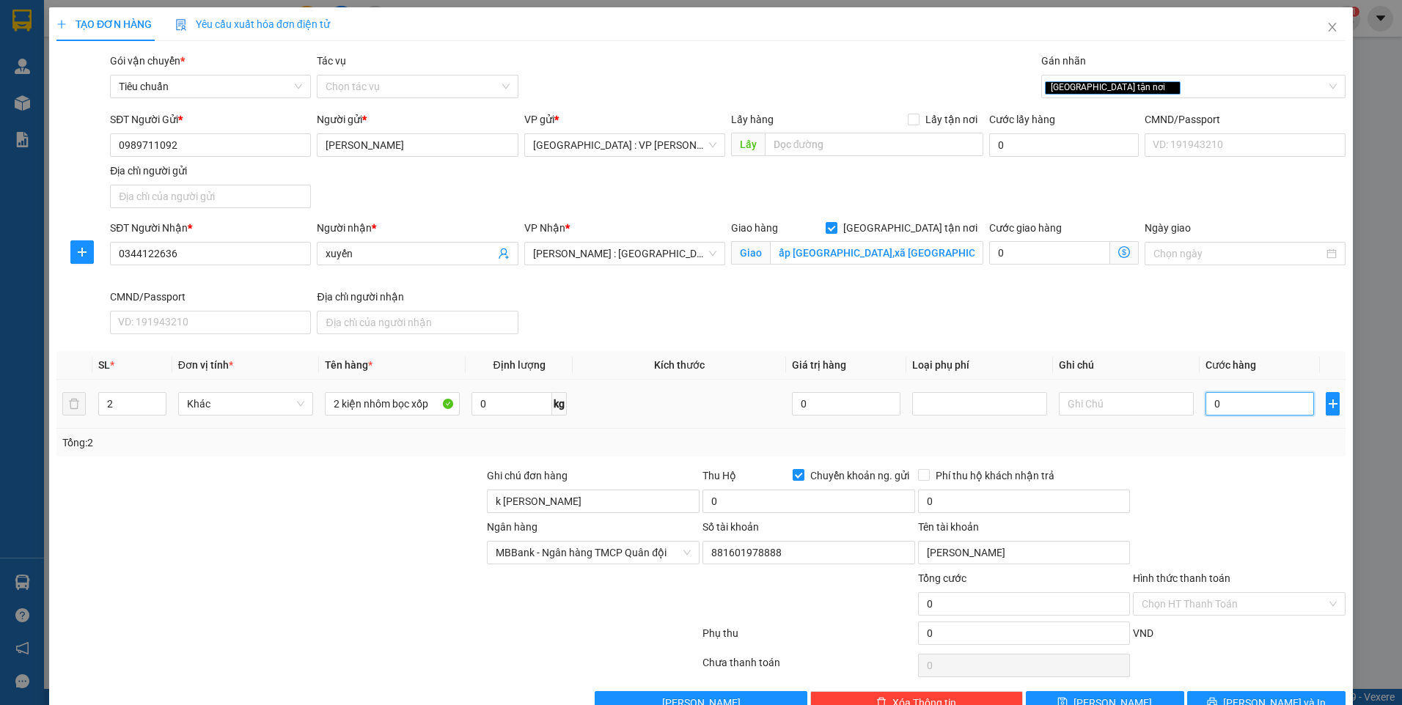
click at [1238, 407] on input "0" at bounding box center [1259, 403] width 109 height 23
type input "2"
type input "22"
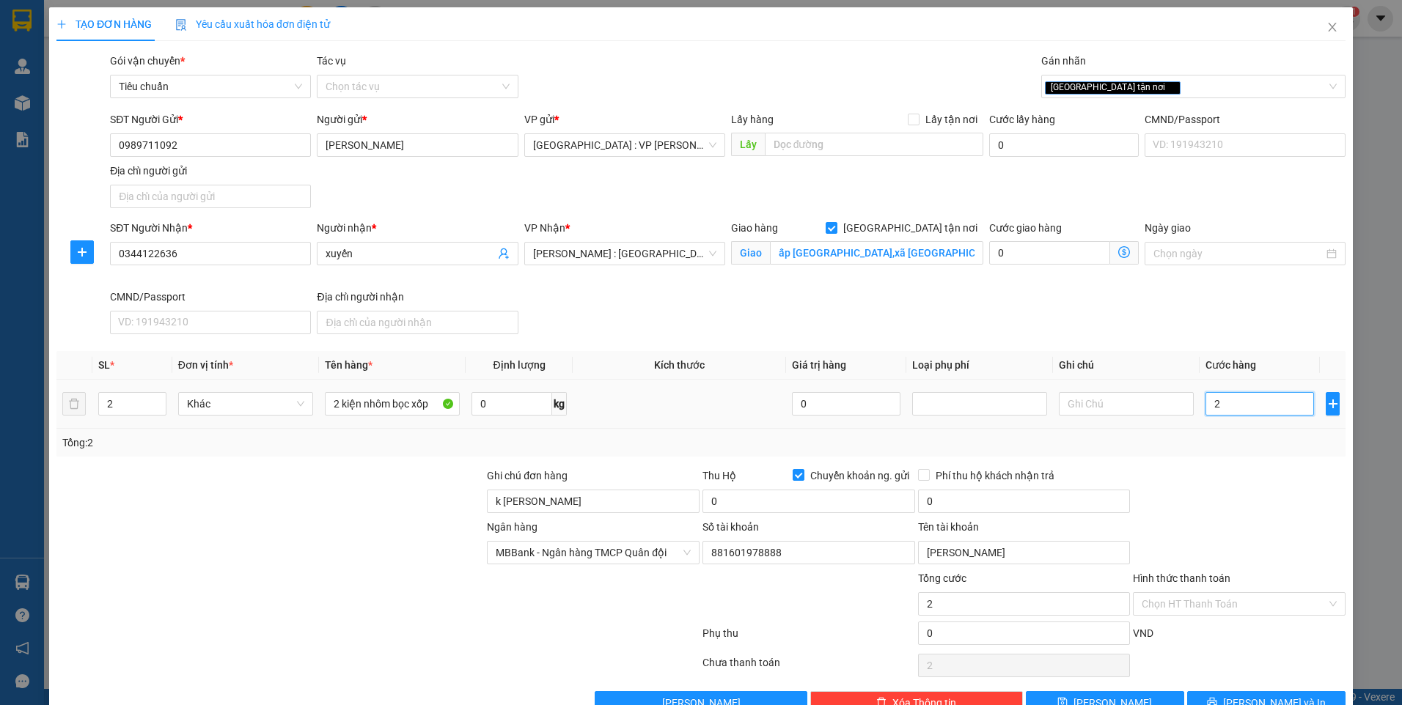
type input "22"
type input "220"
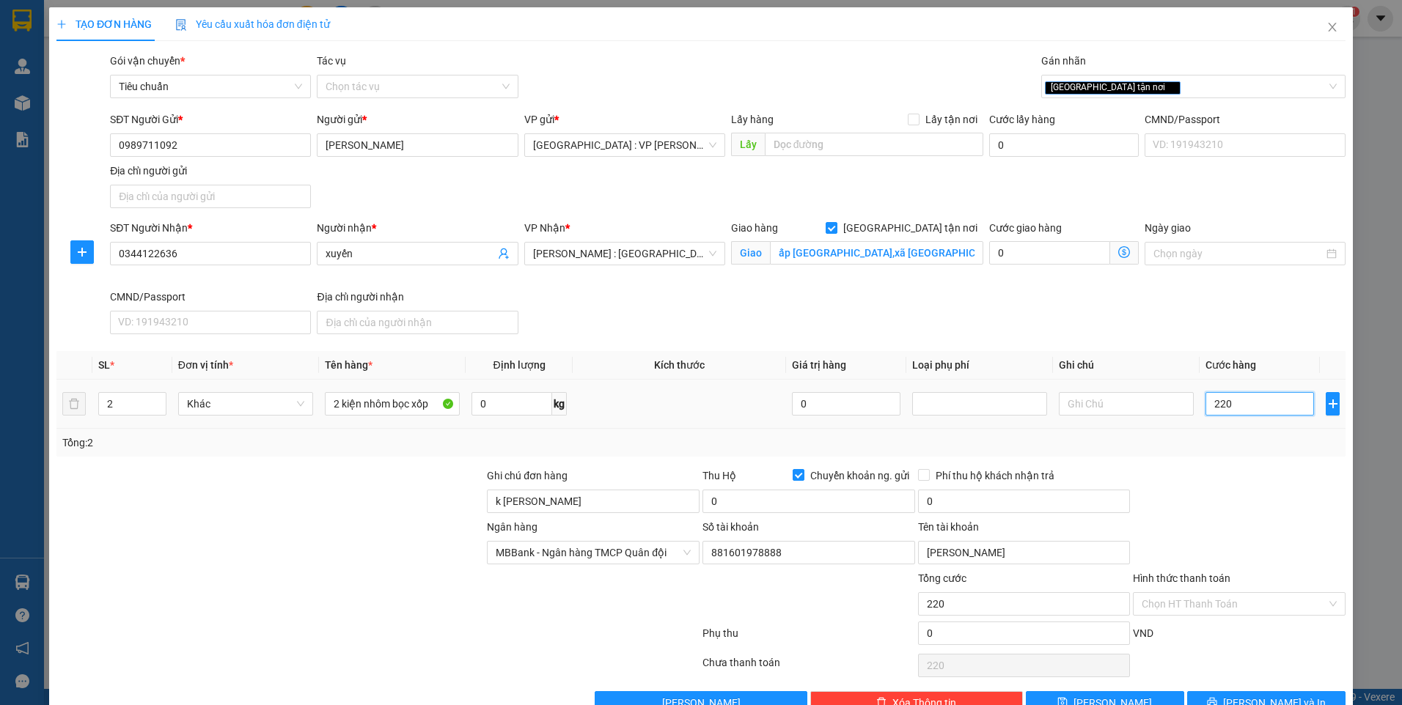
type input "2.200"
type input "22.000"
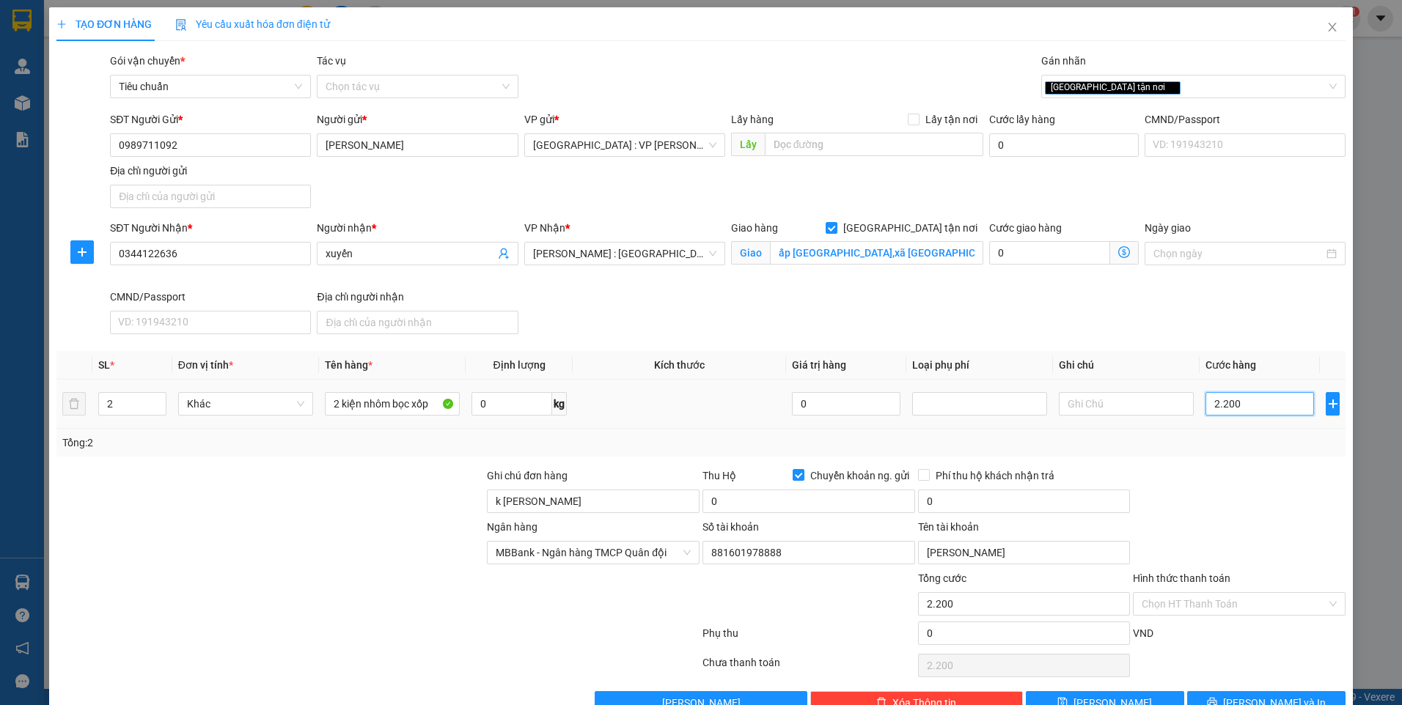
type input "22.000"
type input "220.000"
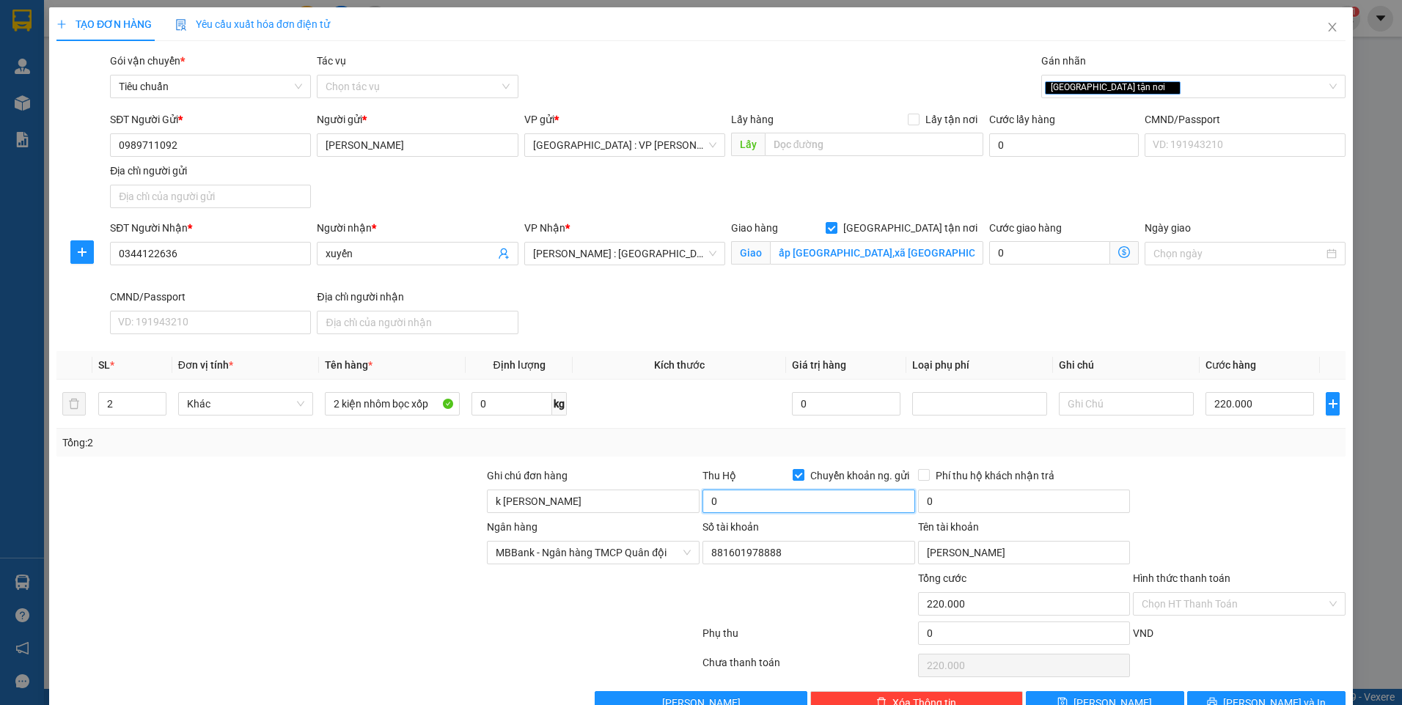
click at [743, 501] on input "0" at bounding box center [808, 501] width 213 height 23
type input "800.000"
click at [1216, 493] on div at bounding box center [1239, 493] width 216 height 51
click at [951, 505] on input "0" at bounding box center [1024, 501] width 213 height 23
type input "5.000"
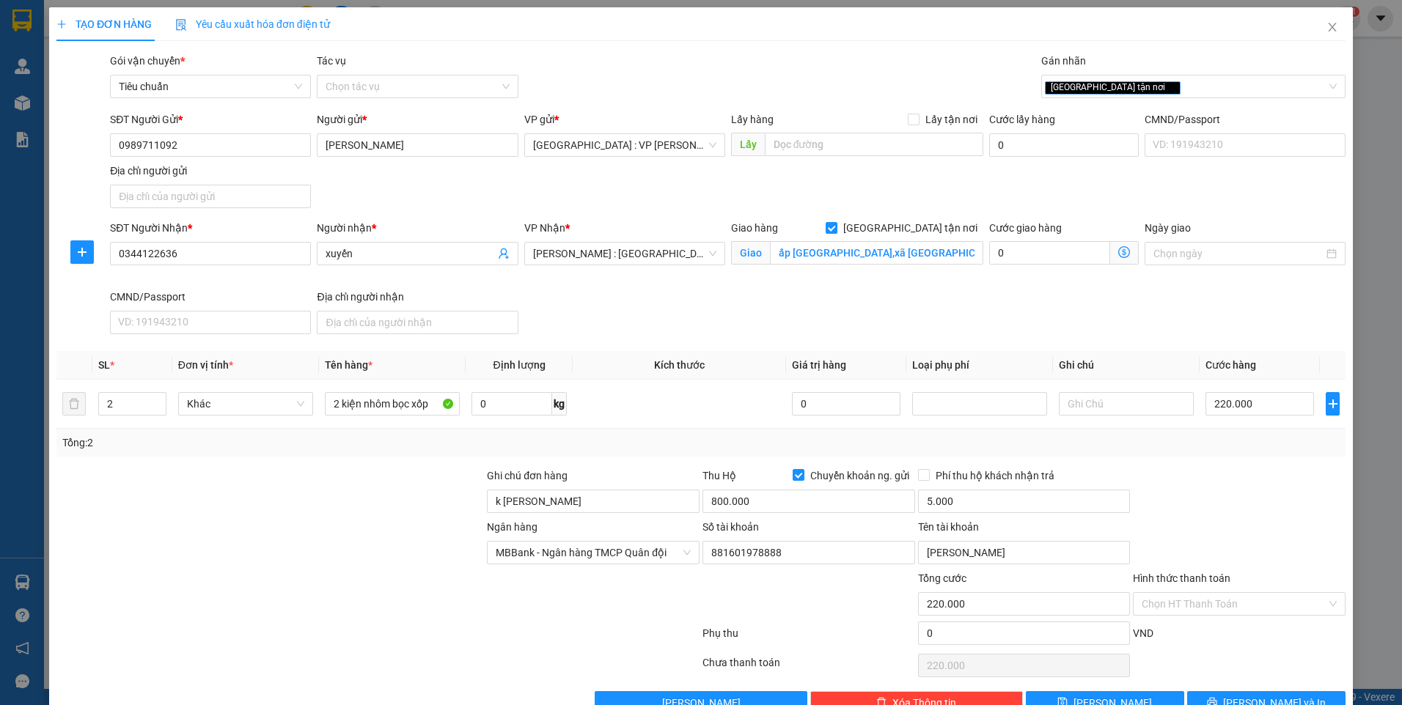
click at [1207, 492] on div at bounding box center [1239, 493] width 216 height 51
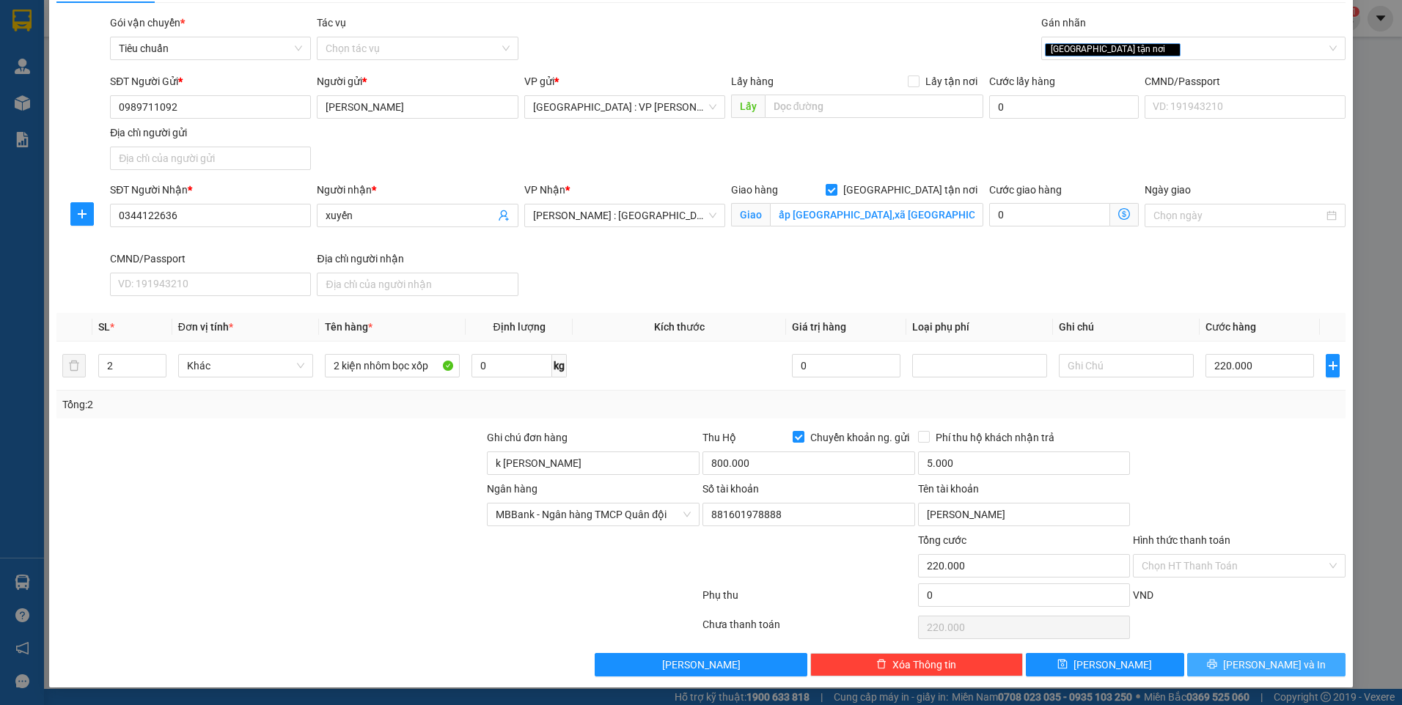
click at [1257, 665] on span "[PERSON_NAME] và In" at bounding box center [1274, 665] width 103 height 16
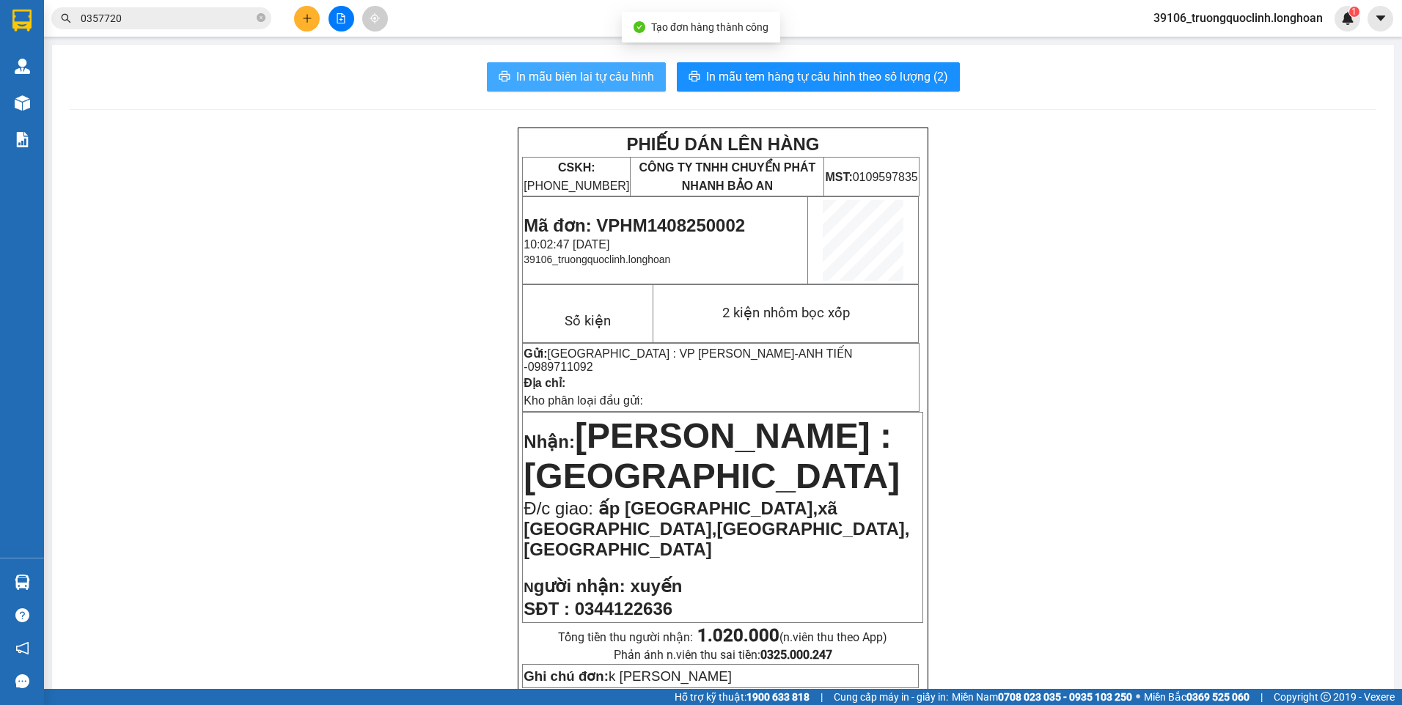
click at [536, 84] on span "In mẫu biên lai tự cấu hình" at bounding box center [585, 76] width 138 height 18
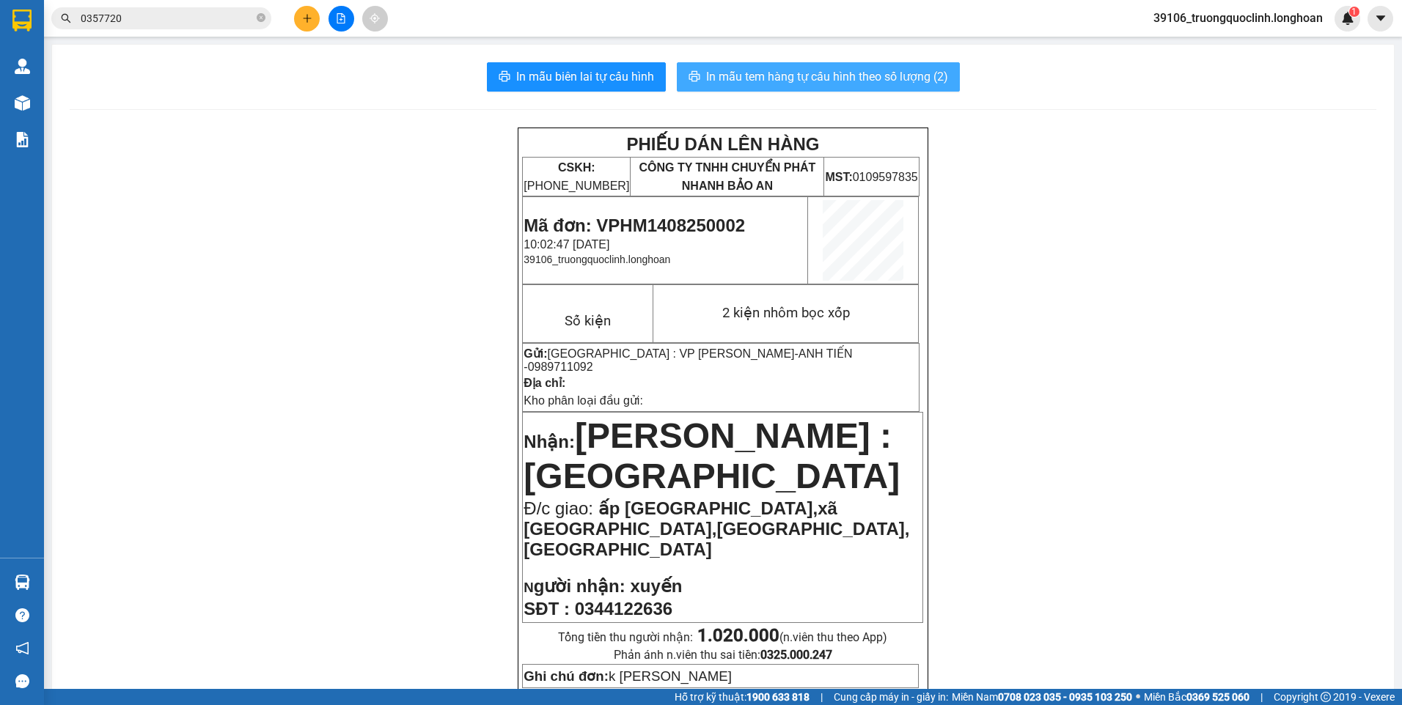
click at [809, 77] on span "In mẫu tem hàng tự cấu hình theo số lượng (2)" at bounding box center [827, 76] width 242 height 18
click at [650, 224] on span "Mã đơn: VPHM1408250002" at bounding box center [633, 226] width 221 height 20
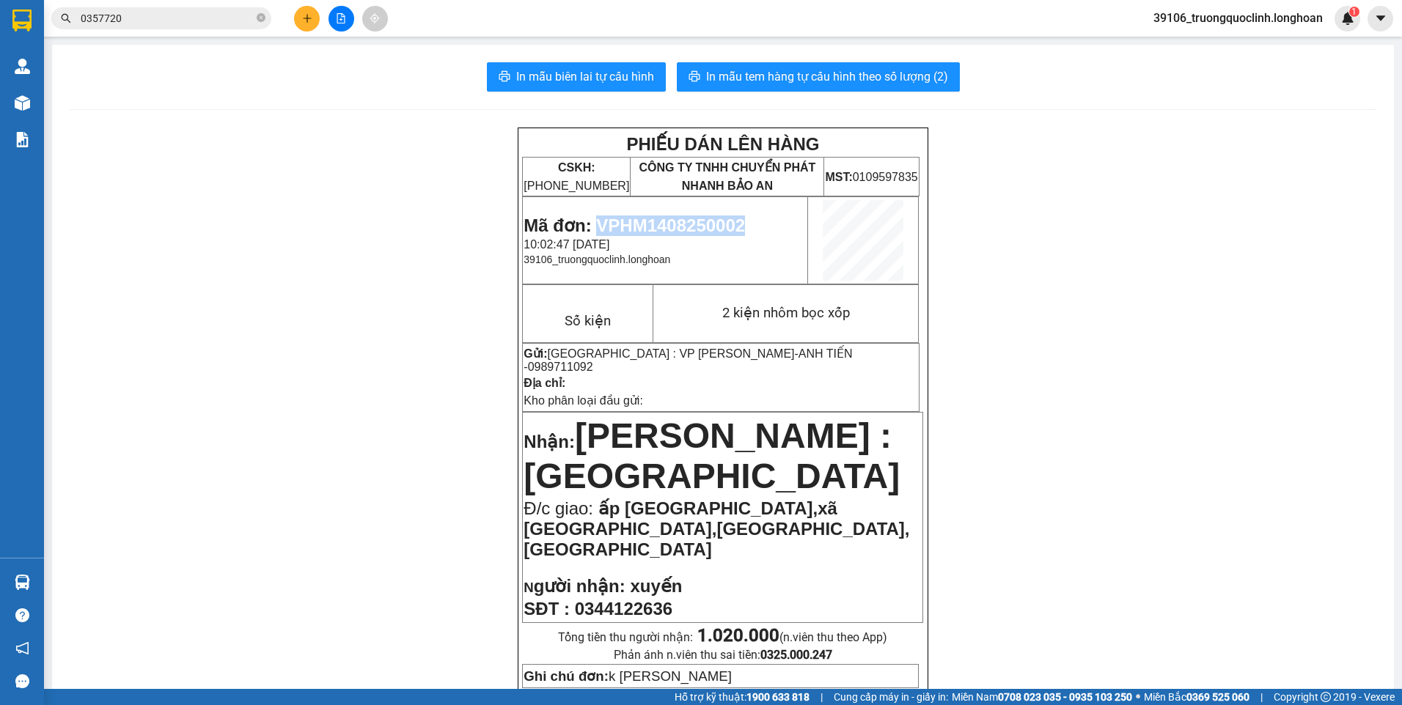
click at [650, 224] on span "Mã đơn: VPHM1408250002" at bounding box center [633, 226] width 221 height 20
copy span "VPHM1408250002"
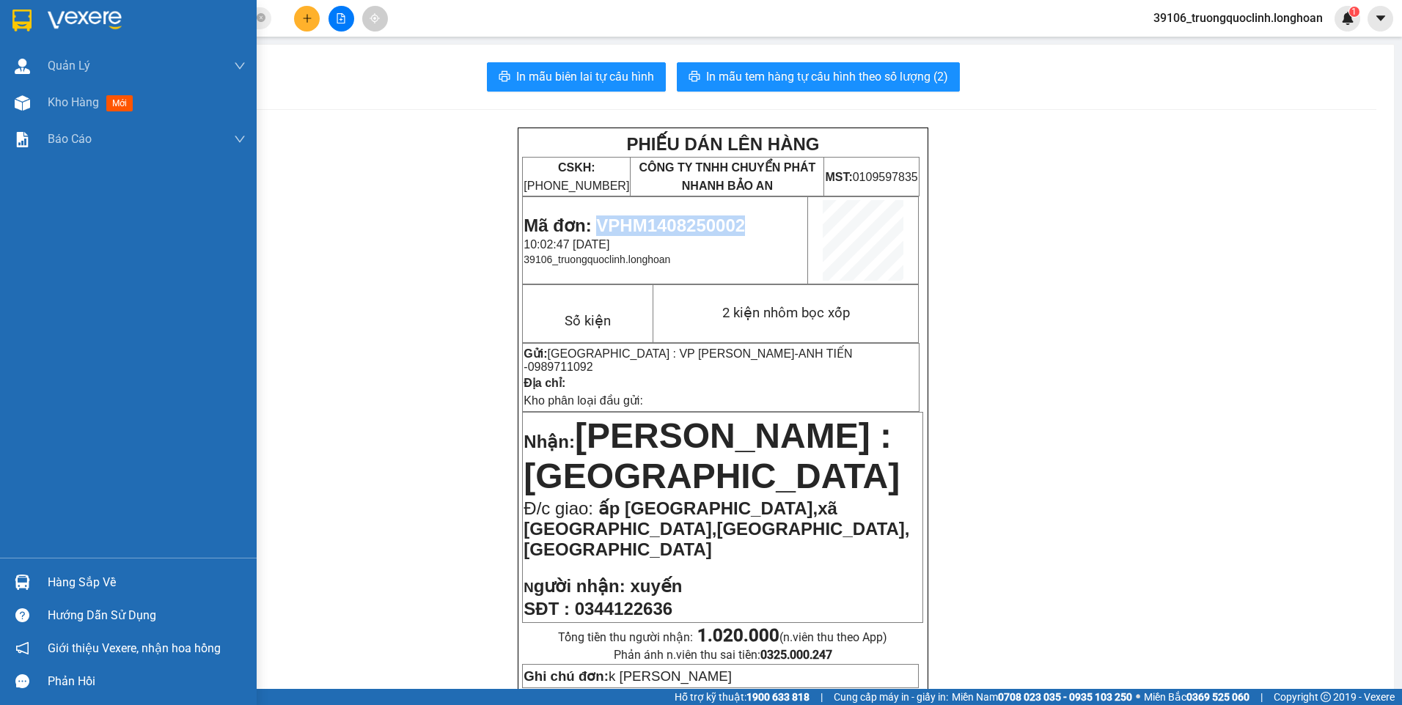
click at [24, 18] on img at bounding box center [21, 21] width 19 height 22
